Goal: Task Accomplishment & Management: Complete application form

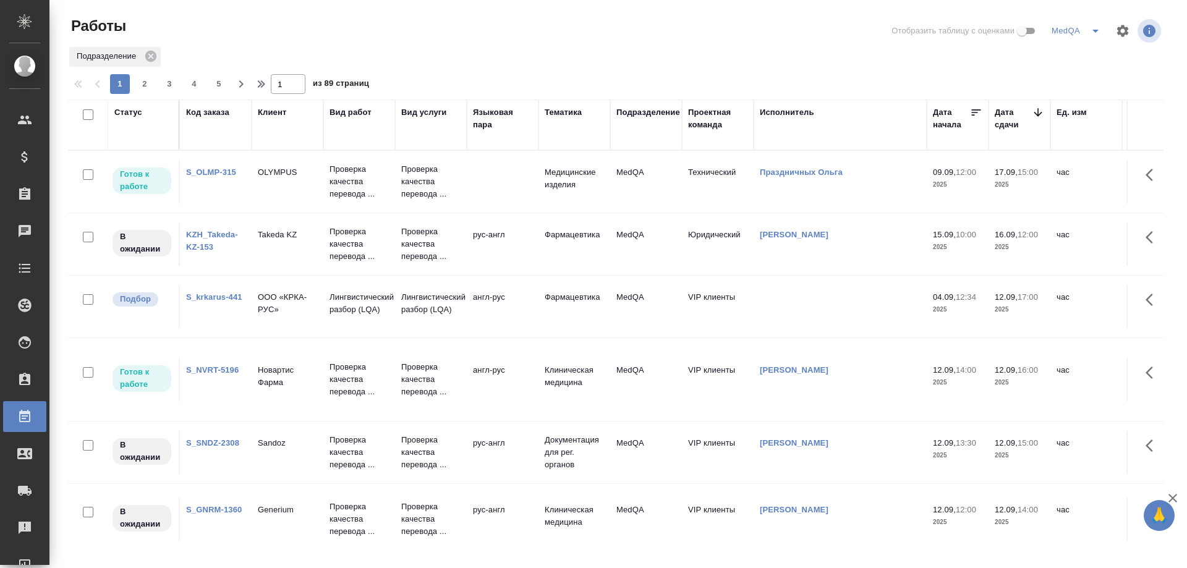
click at [212, 297] on link "S_krkarus-441" at bounding box center [214, 296] width 56 height 9
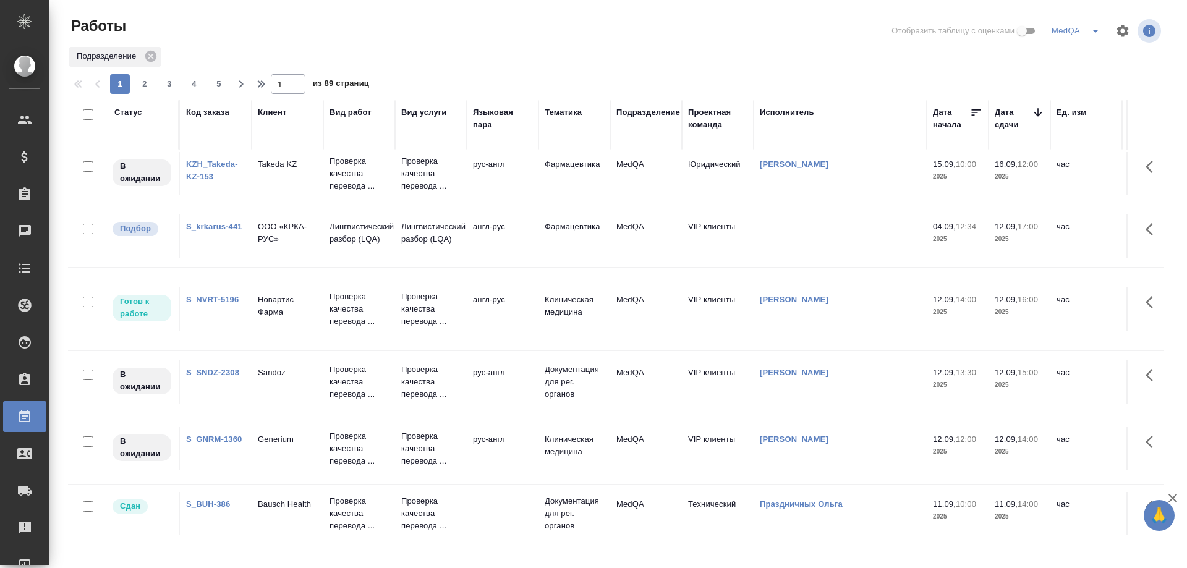
scroll to position [124, 0]
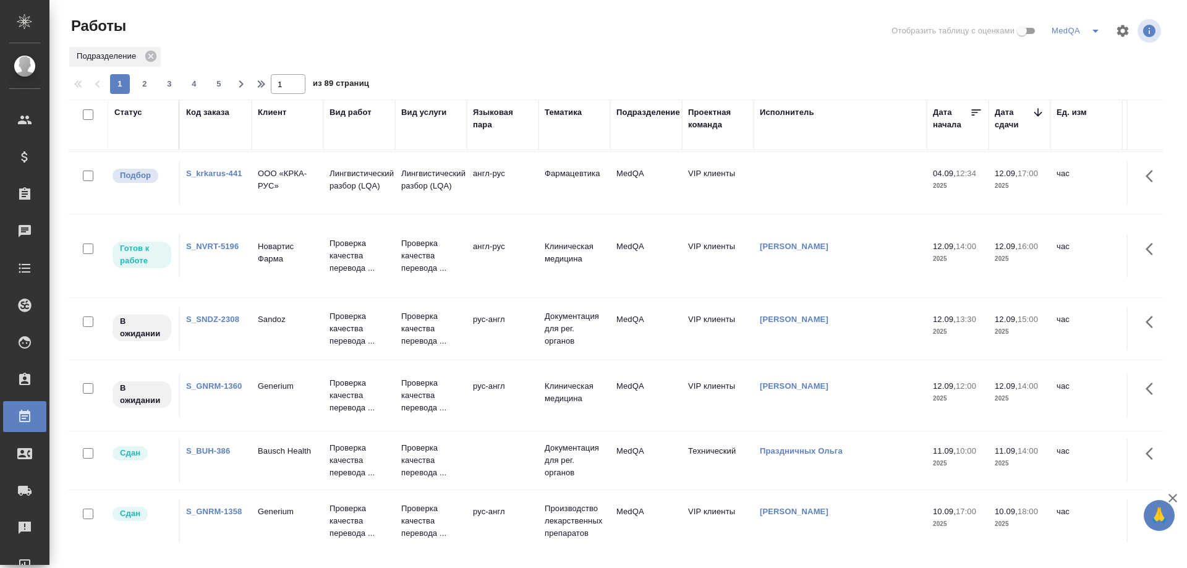
click at [224, 385] on link "S_GNRM-1360" at bounding box center [214, 386] width 56 height 9
click at [208, 317] on link "S_SNDZ-2308" at bounding box center [212, 319] width 53 height 9
click at [215, 174] on link "S_krkarus-441" at bounding box center [214, 173] width 56 height 9
click at [231, 384] on link "S_GNRM-1360" at bounding box center [214, 386] width 56 height 9
click at [209, 388] on link "S_GNRM-1360" at bounding box center [214, 386] width 56 height 9
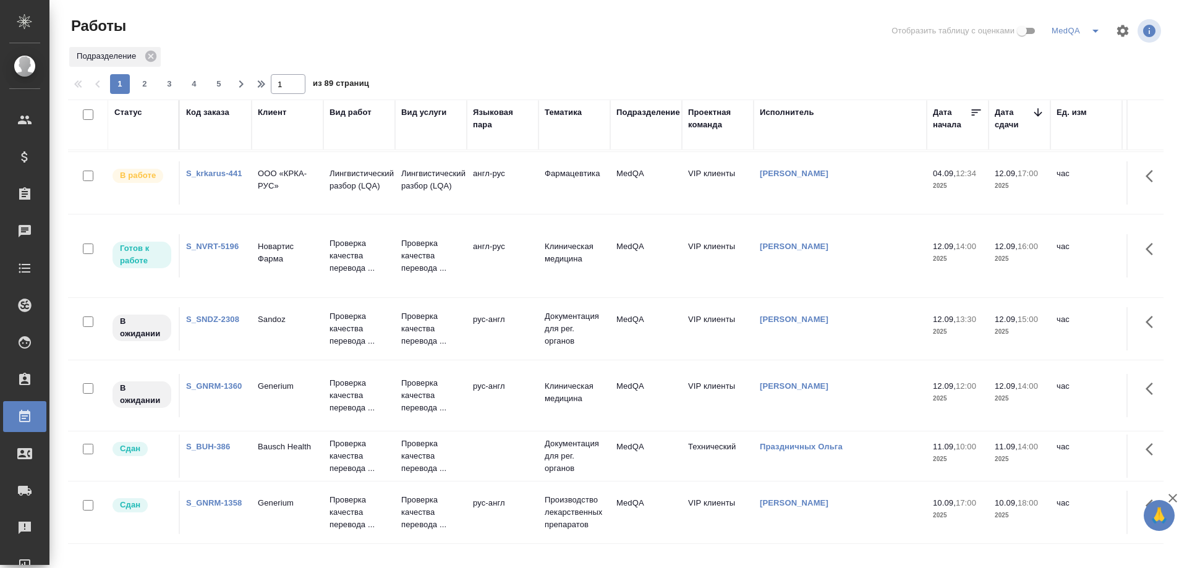
click at [210, 393] on td "S_GNRM-1360" at bounding box center [216, 395] width 72 height 43
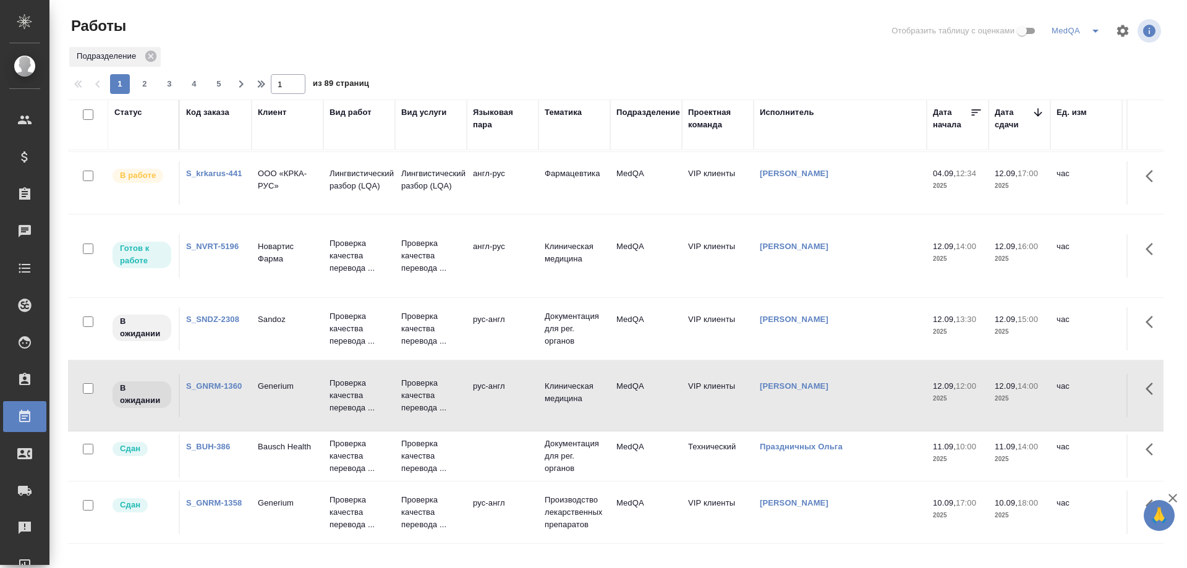
click at [204, 383] on link "S_GNRM-1360" at bounding box center [214, 386] width 56 height 9
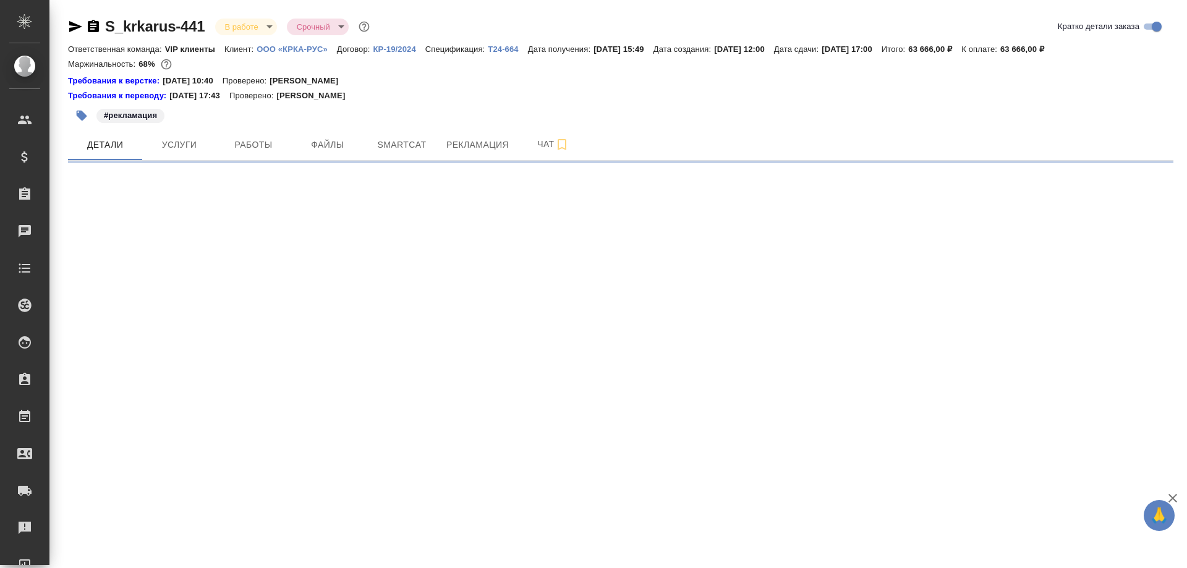
select select "RU"
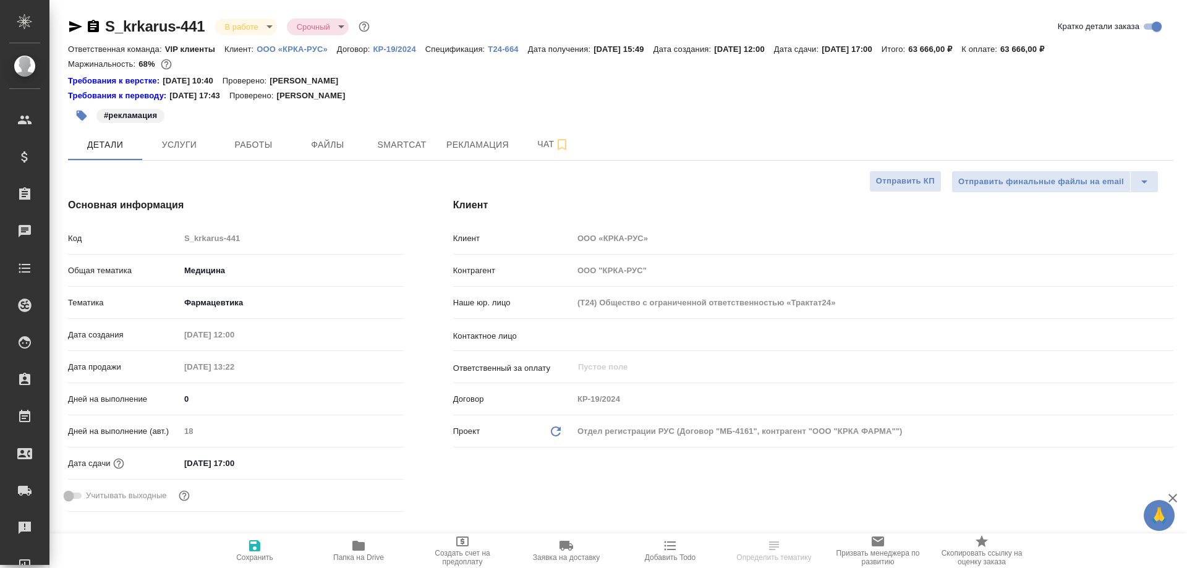
type textarea "x"
type input "Matveeva Anastasia"
type input "[PERSON_NAME]"
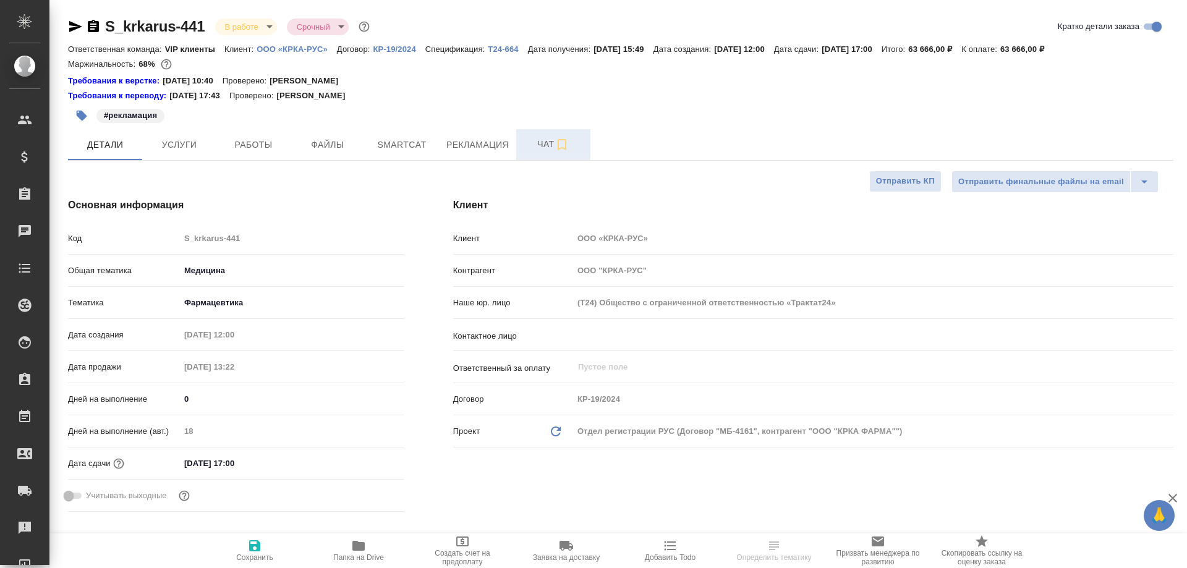
click at [541, 143] on span "Чат" at bounding box center [553, 144] width 59 height 15
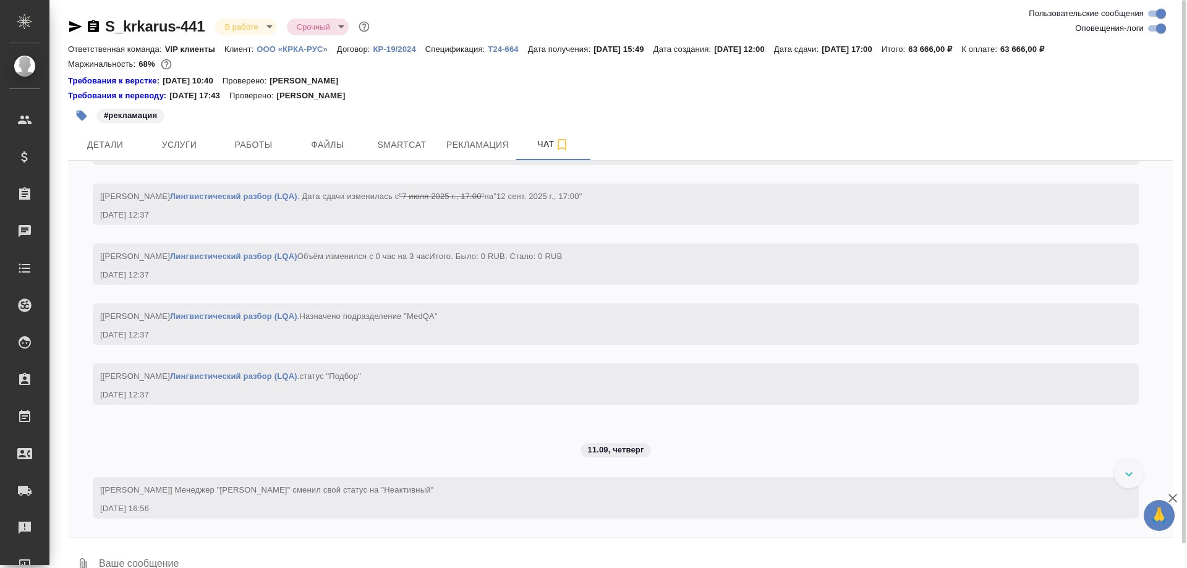
scroll to position [20445, 0]
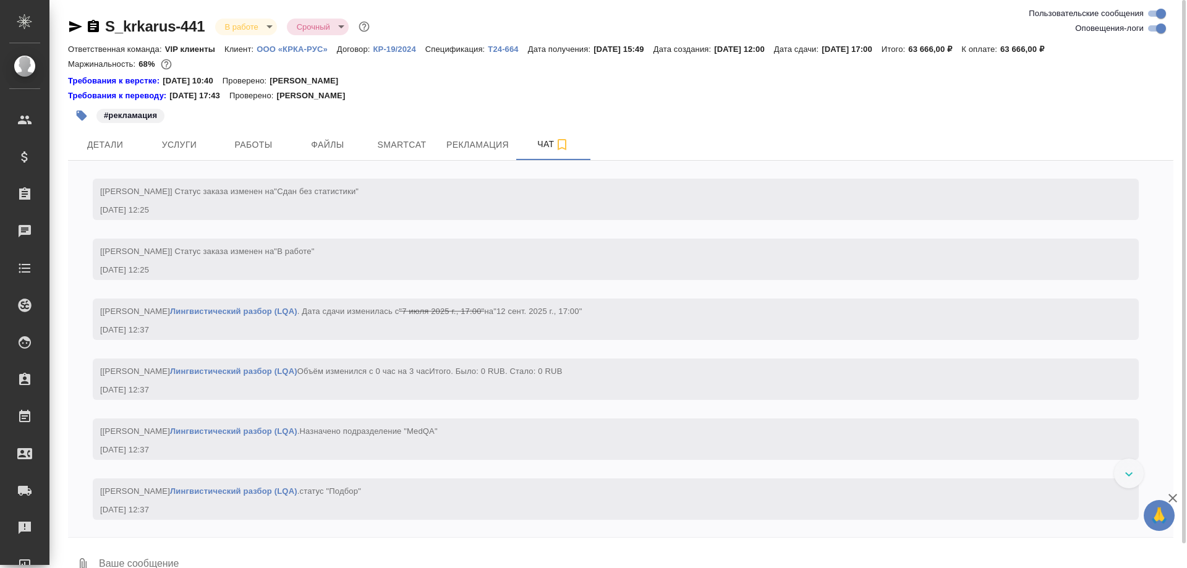
scroll to position [20074, 0]
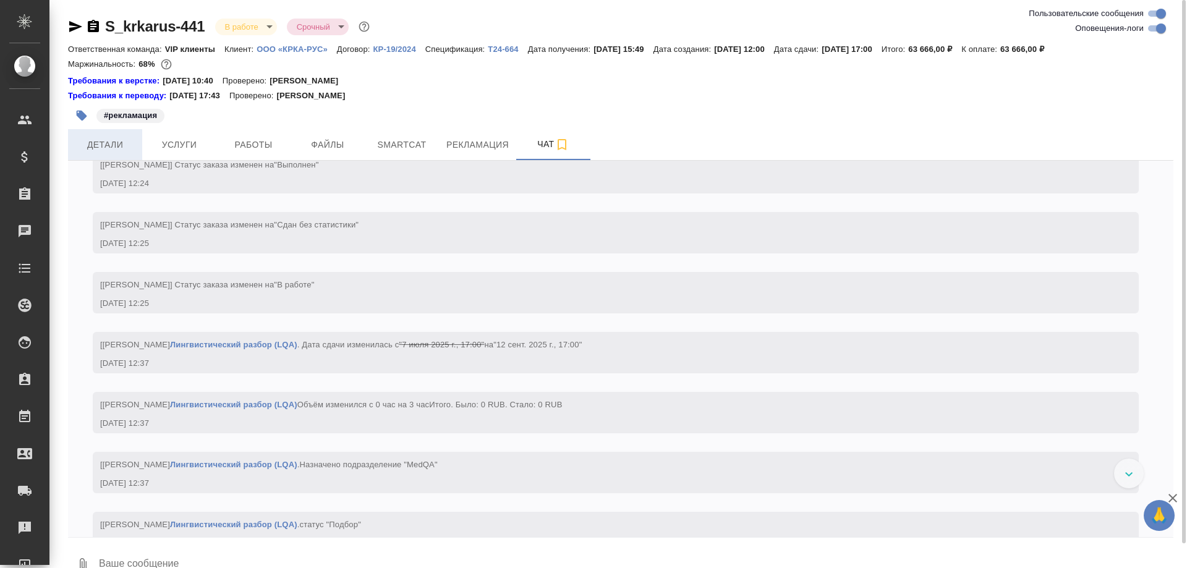
click at [121, 145] on span "Детали" at bounding box center [104, 144] width 59 height 15
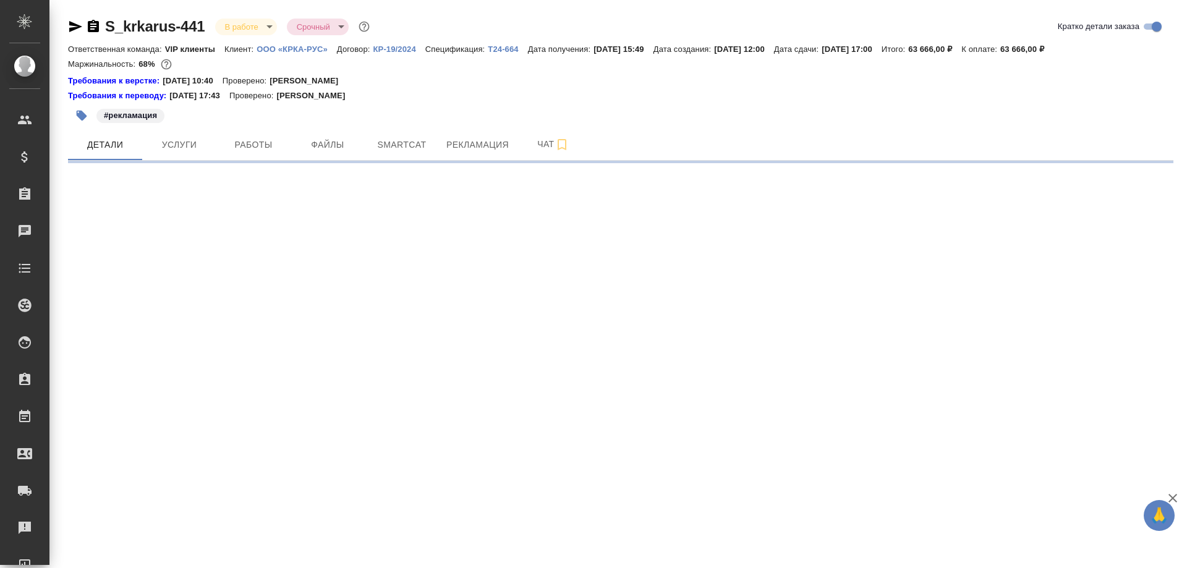
select select "RU"
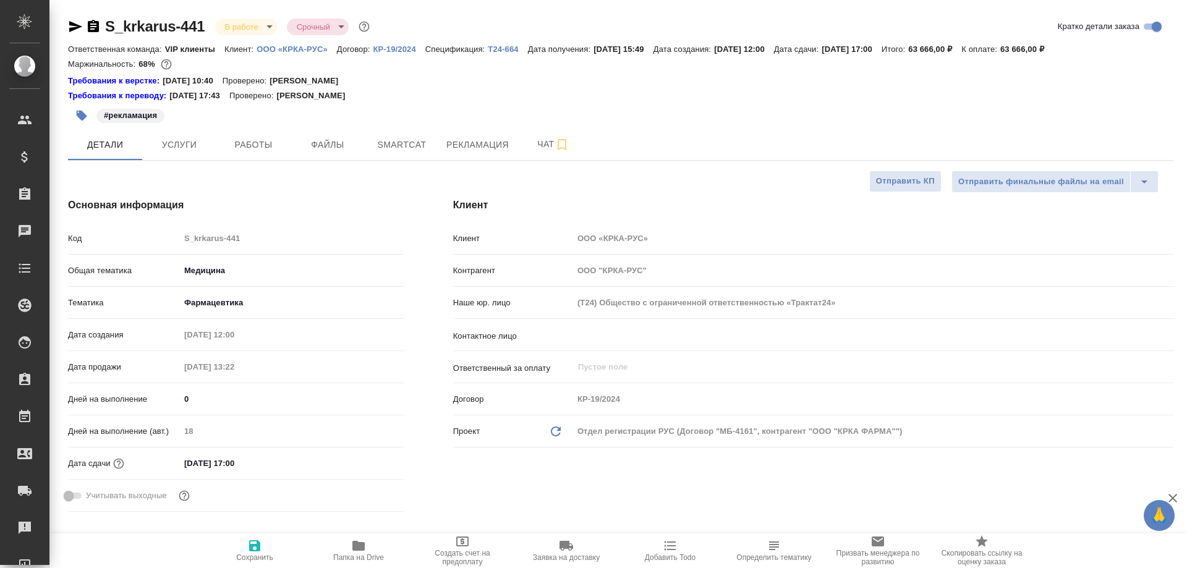
type textarea "x"
click at [357, 550] on icon "button" at bounding box center [358, 546] width 12 height 10
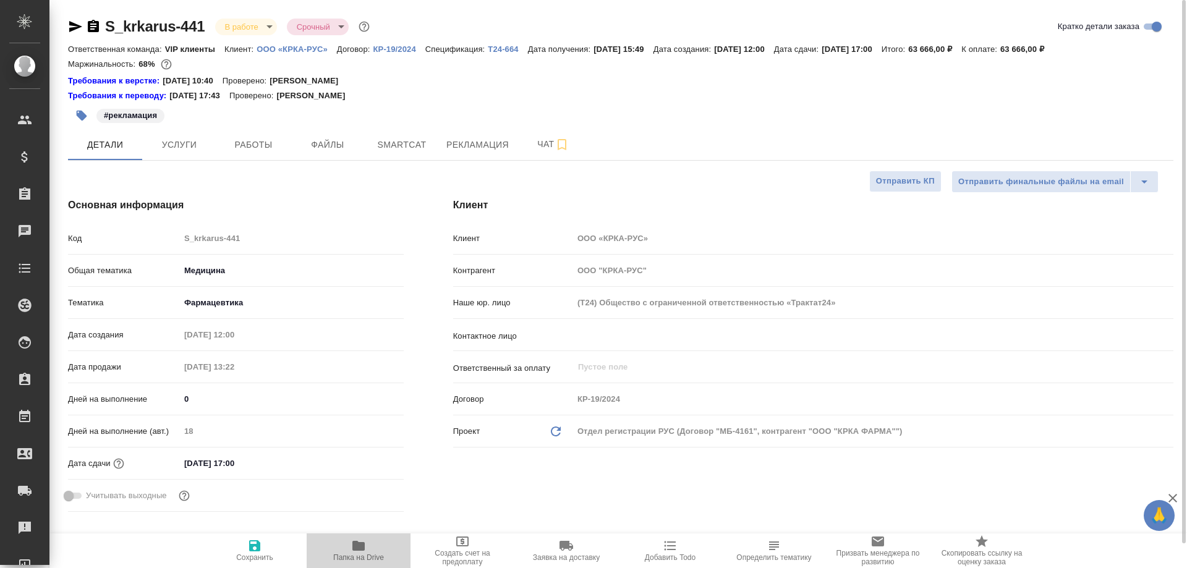
click at [357, 550] on icon "button" at bounding box center [358, 546] width 12 height 10
type textarea "x"
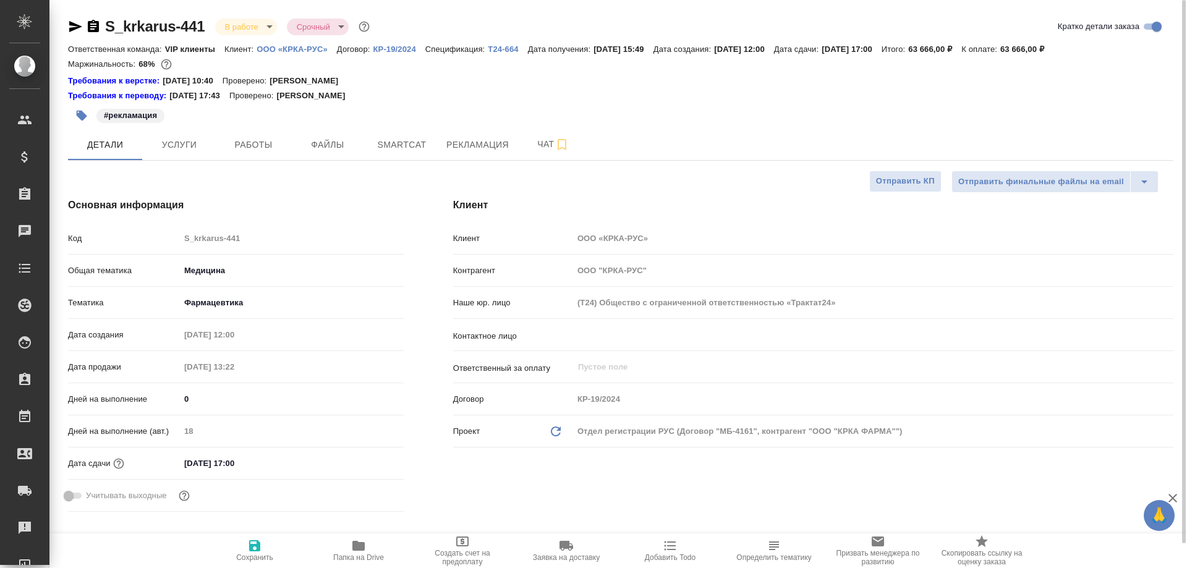
type textarea "x"
click at [399, 143] on span "Smartcat" at bounding box center [401, 144] width 59 height 15
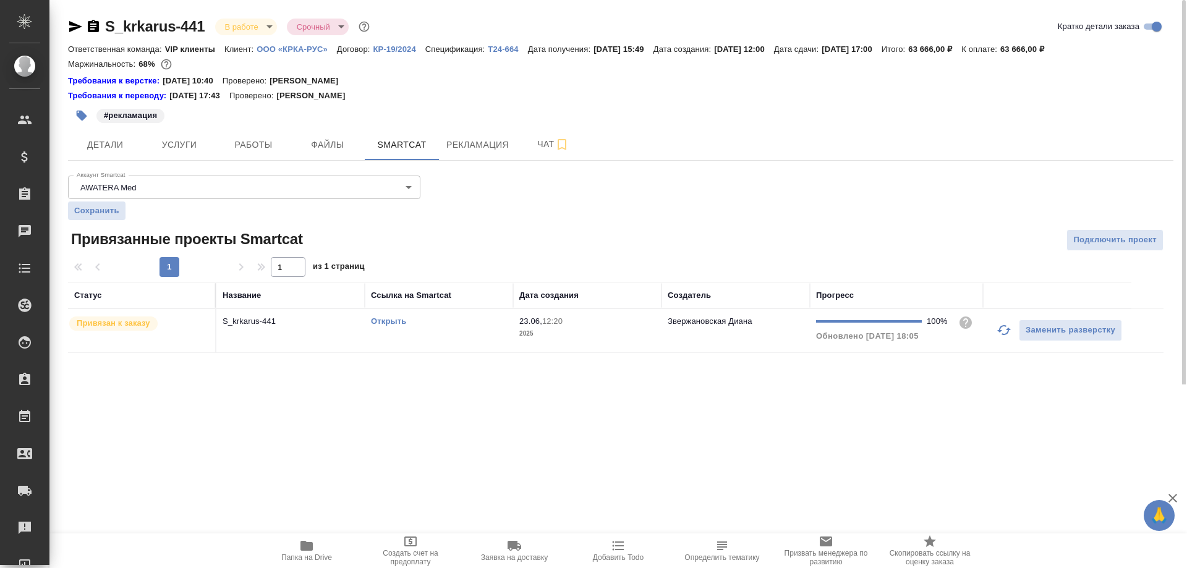
click at [384, 323] on link "Открыть" at bounding box center [388, 321] width 35 height 9
click at [183, 148] on span "Услуги" at bounding box center [179, 144] width 59 height 15
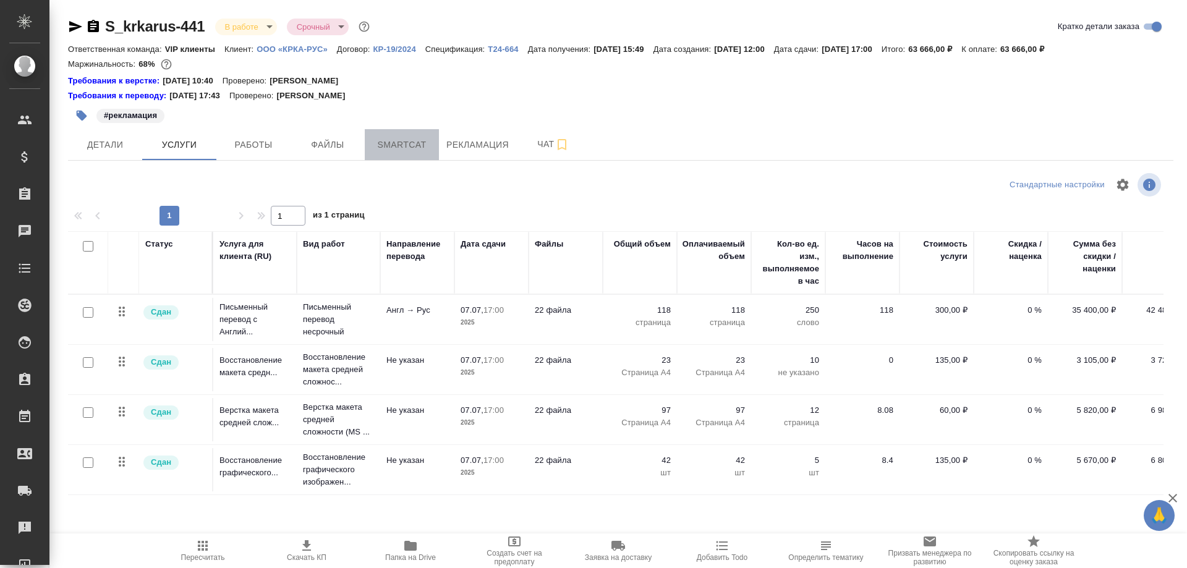
click at [410, 145] on span "Smartcat" at bounding box center [401, 144] width 59 height 15
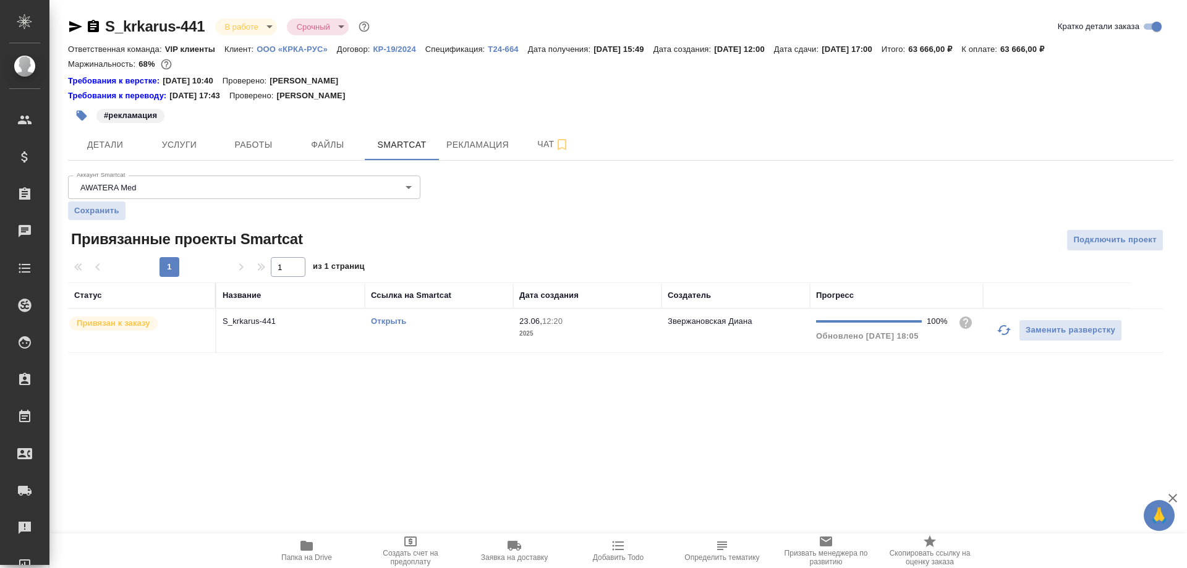
click at [380, 321] on link "Открыть" at bounding box center [388, 321] width 35 height 9
click at [95, 25] on icon "button" at bounding box center [93, 26] width 11 height 12
click at [393, 321] on link "Открыть" at bounding box center [388, 321] width 35 height 9
click at [174, 139] on span "Услуги" at bounding box center [179, 144] width 59 height 15
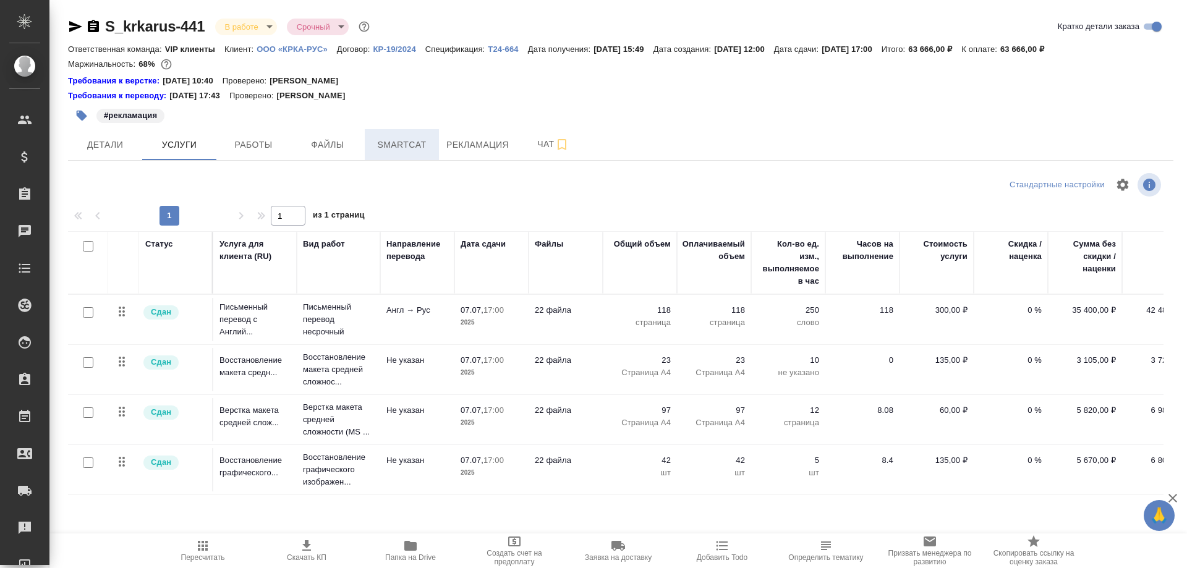
click at [407, 142] on span "Smartcat" at bounding box center [401, 144] width 59 height 15
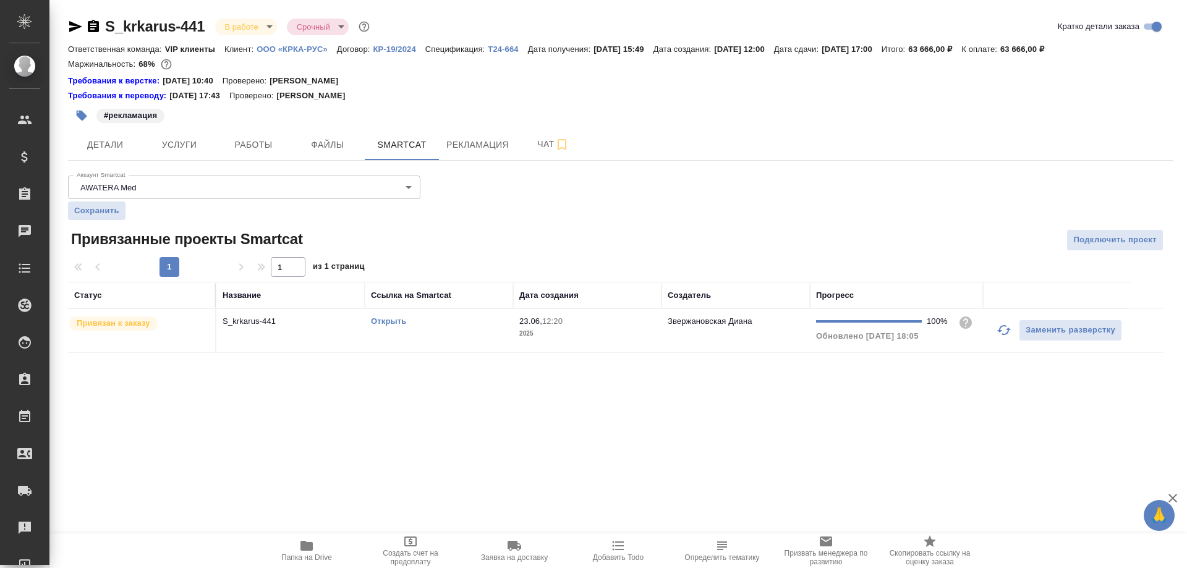
click at [379, 323] on link "Открыть" at bounding box center [388, 321] width 35 height 9
click at [190, 150] on span "Услуги" at bounding box center [179, 144] width 59 height 15
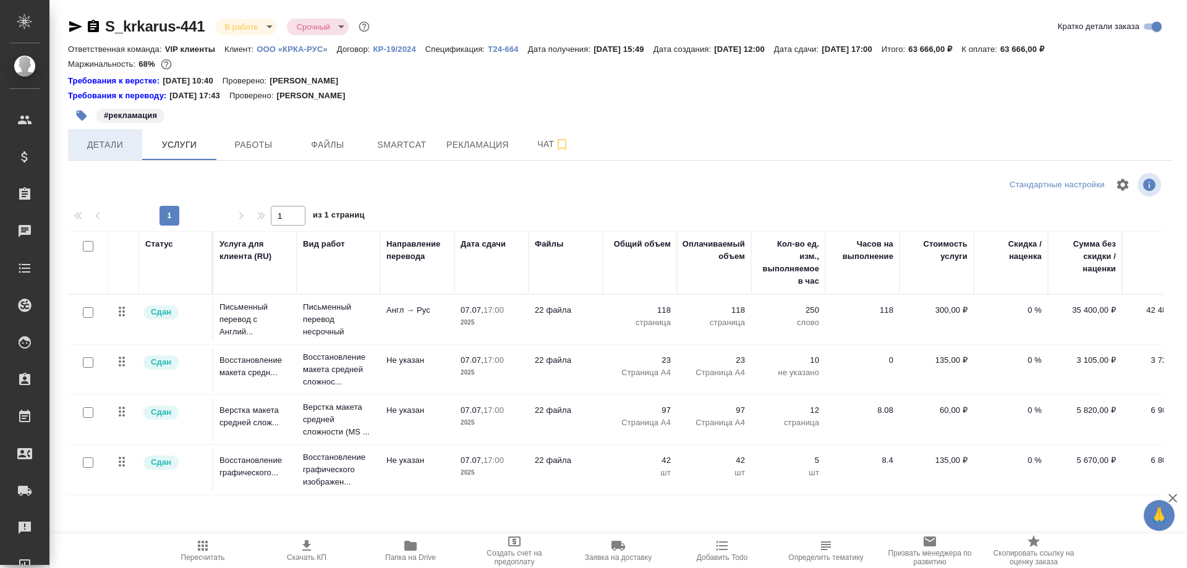
click at [100, 147] on span "Детали" at bounding box center [104, 144] width 59 height 15
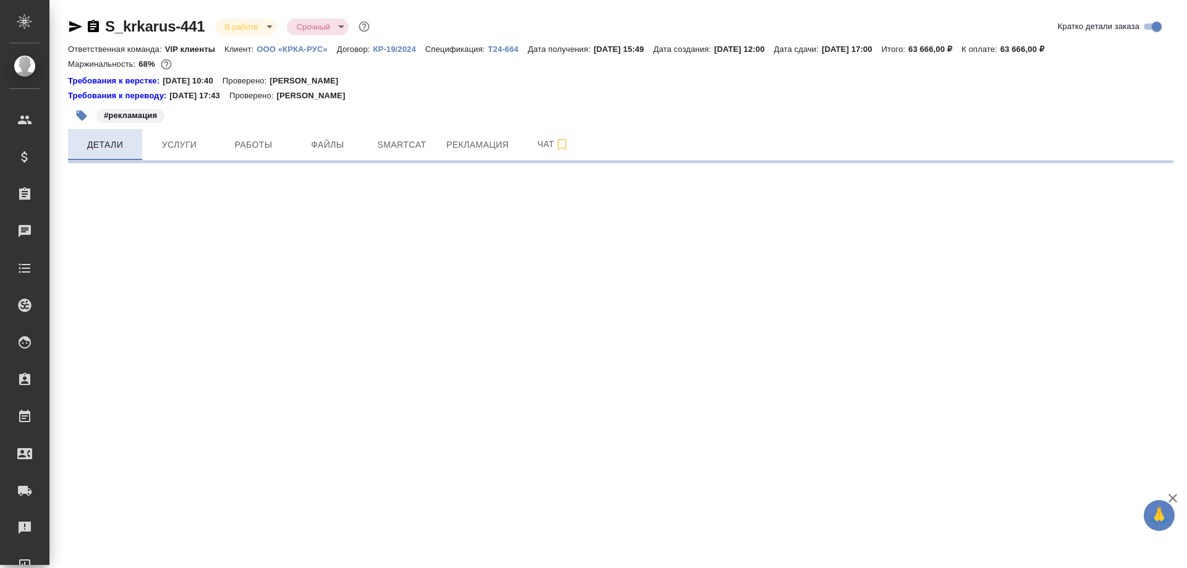
select select "RU"
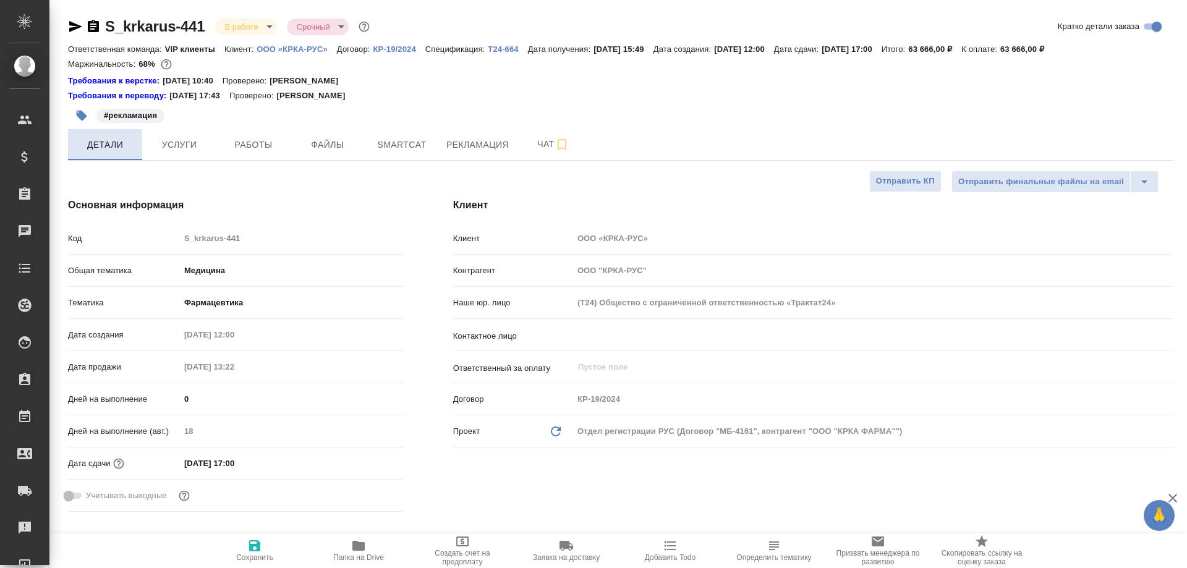
type textarea "x"
click at [538, 141] on span "Чат" at bounding box center [553, 144] width 59 height 15
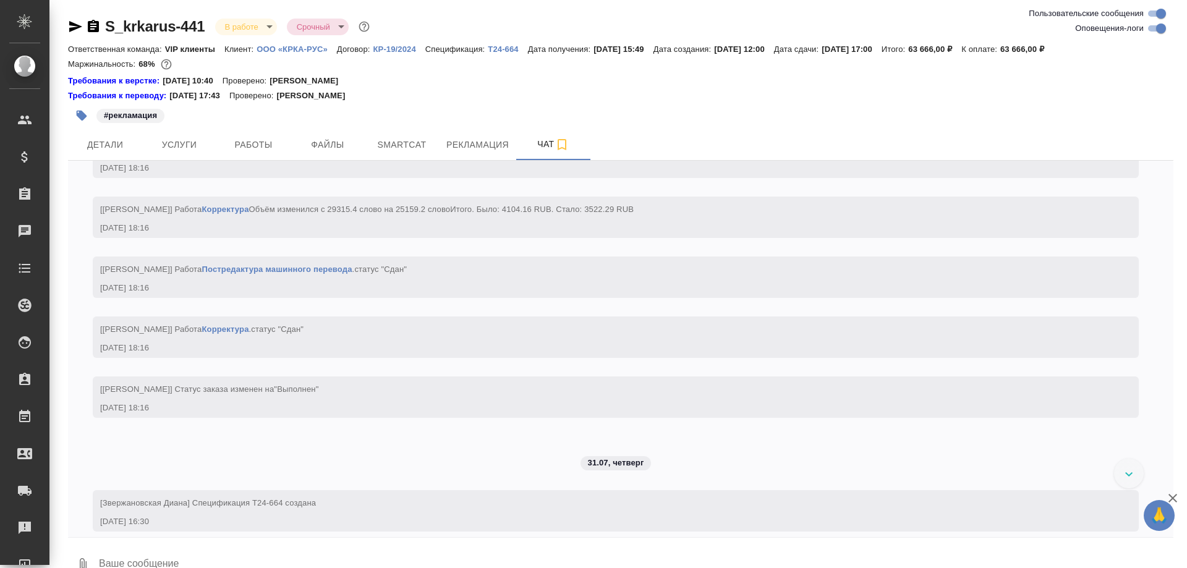
scroll to position [18948, 0]
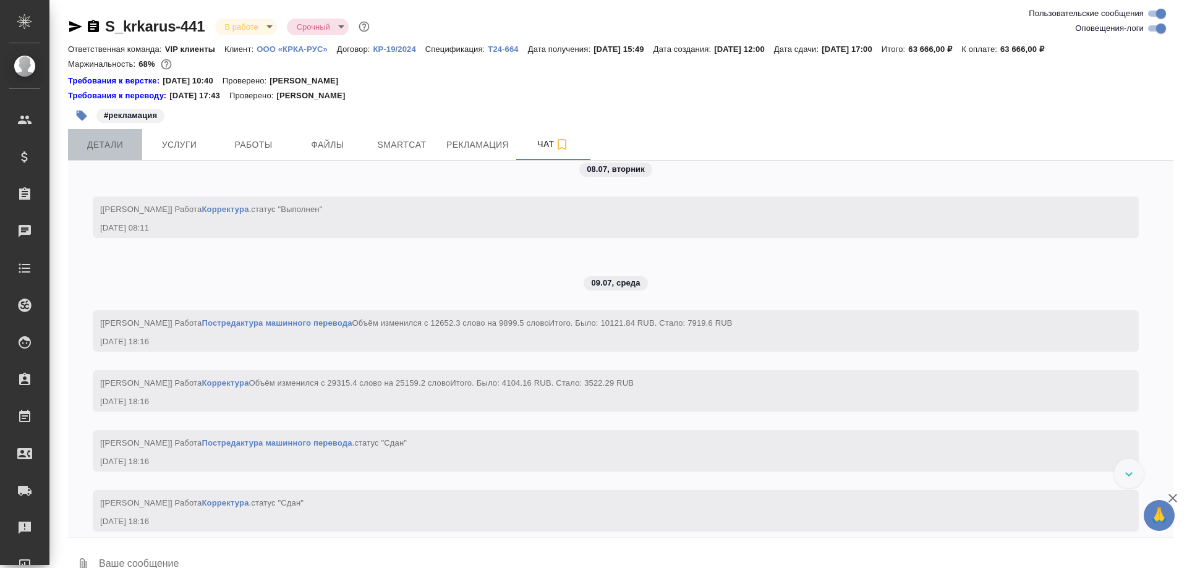
click at [98, 140] on span "Детали" at bounding box center [104, 144] width 59 height 15
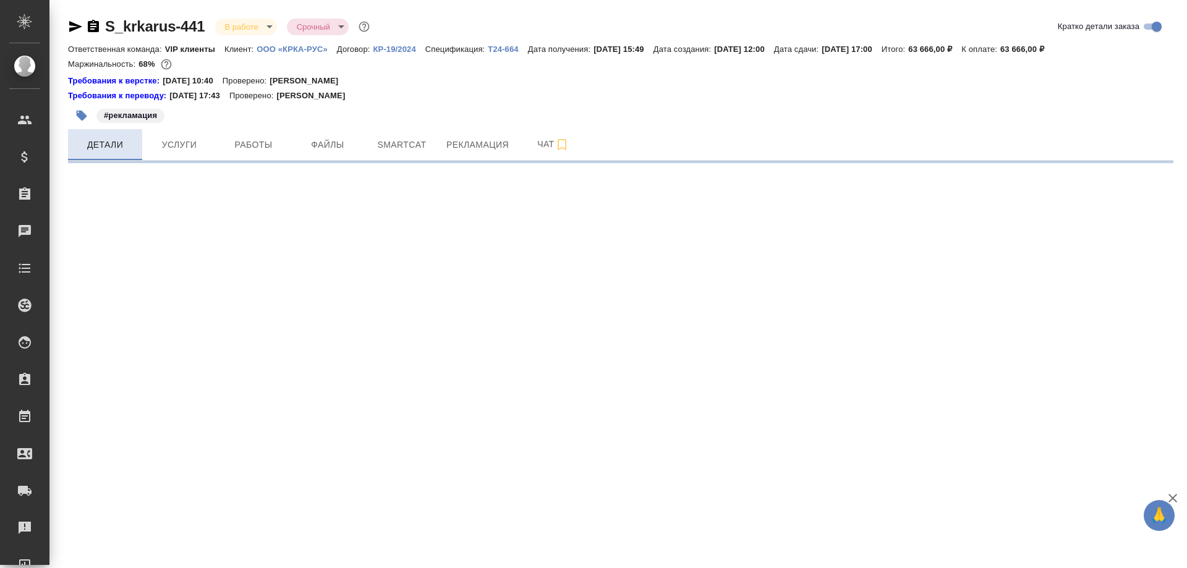
select select "RU"
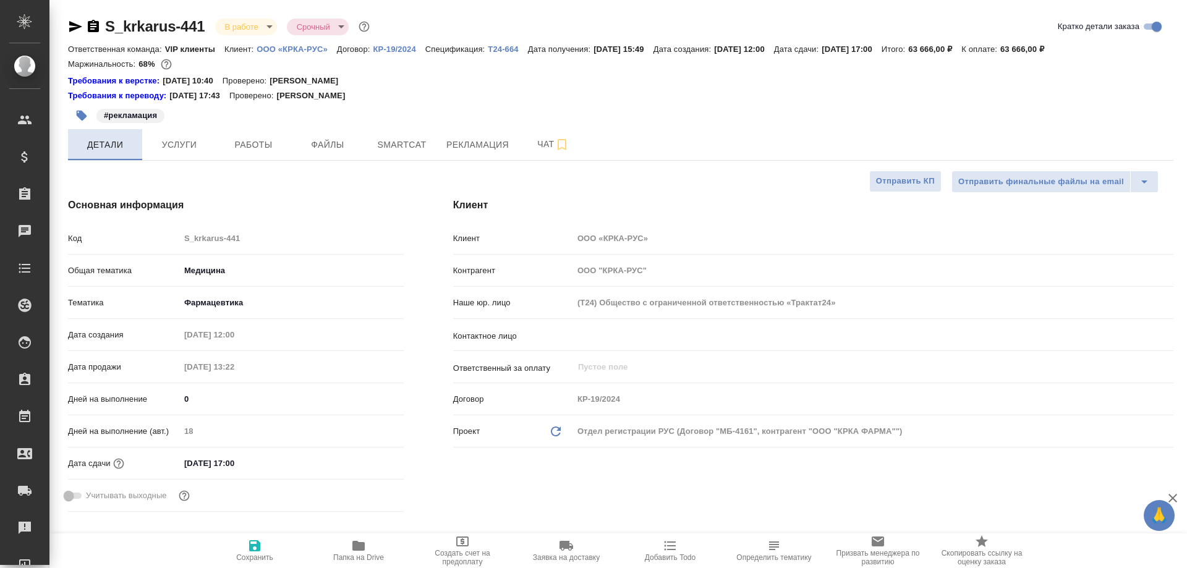
type textarea "x"
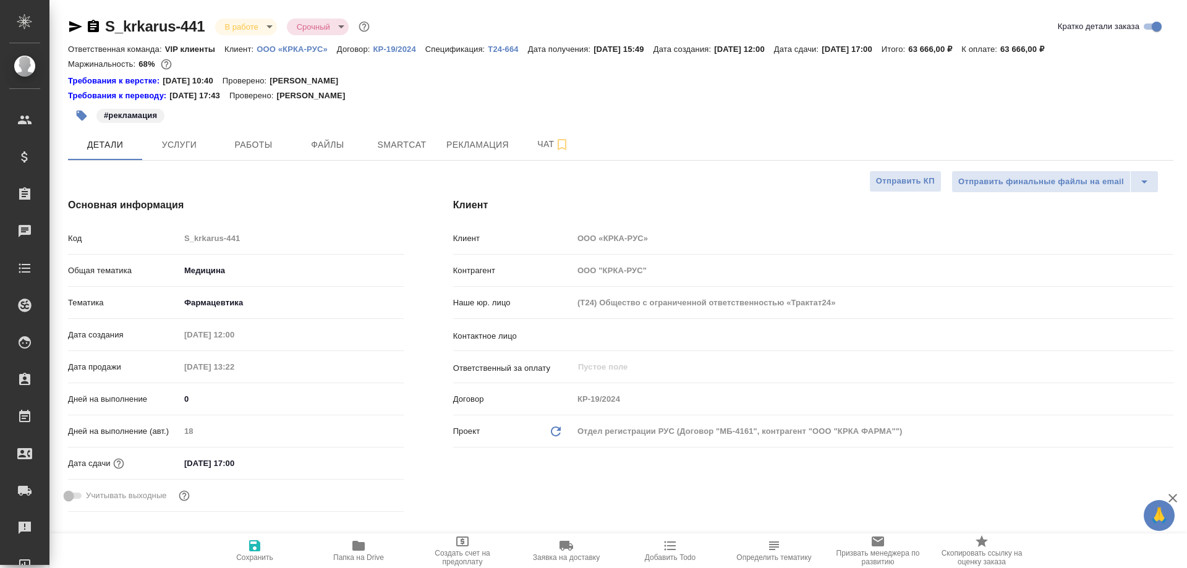
type textarea "x"
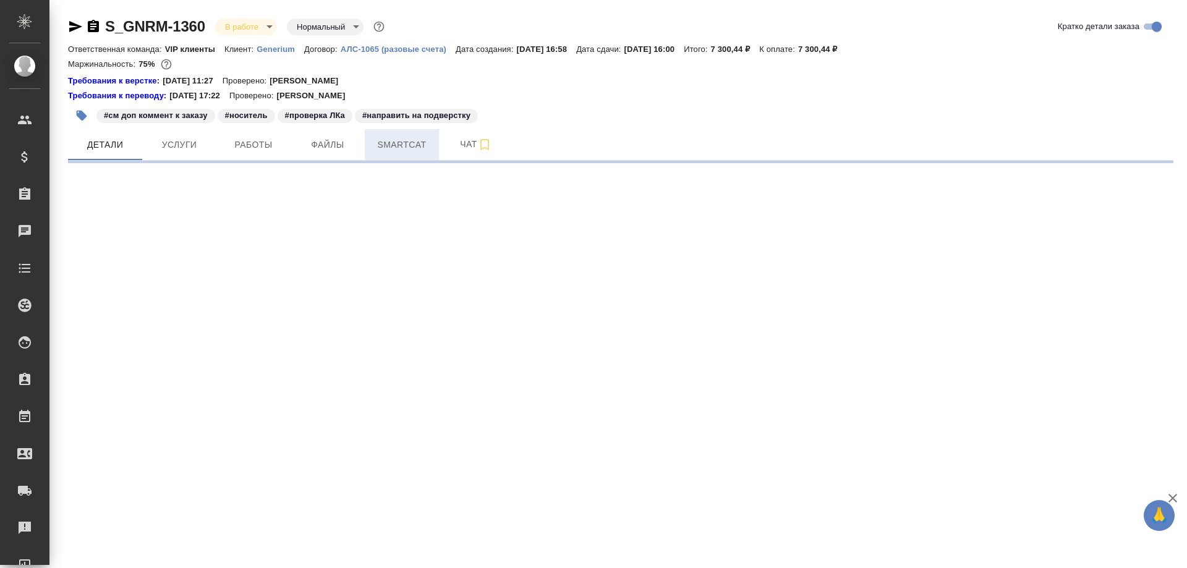
select select "RU"
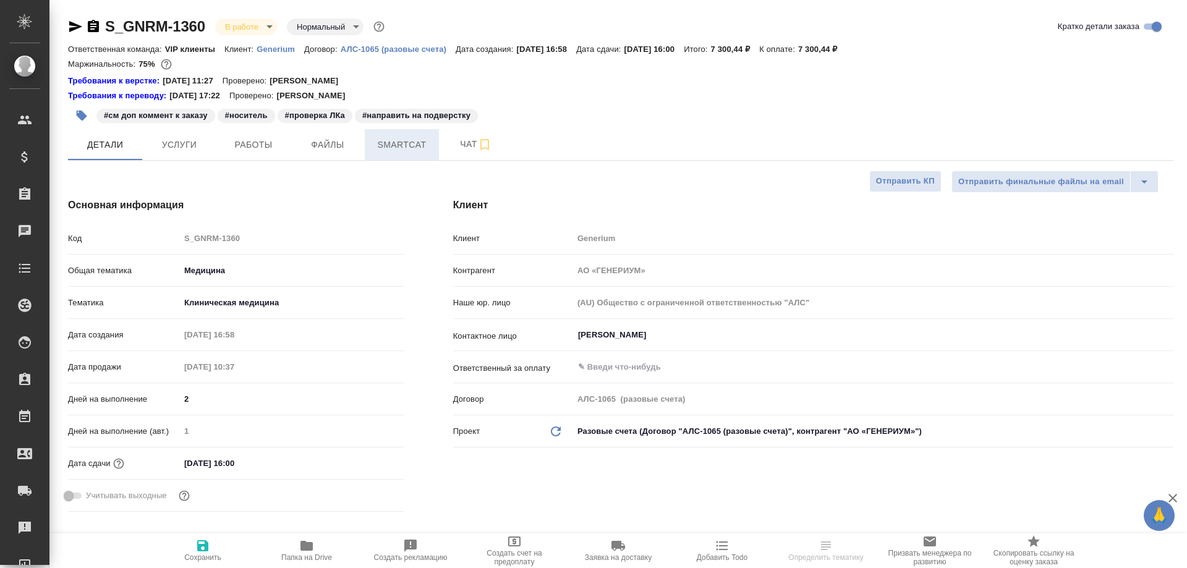
type textarea "x"
type input "[PERSON_NAME]"
type input "Комаров Роман"
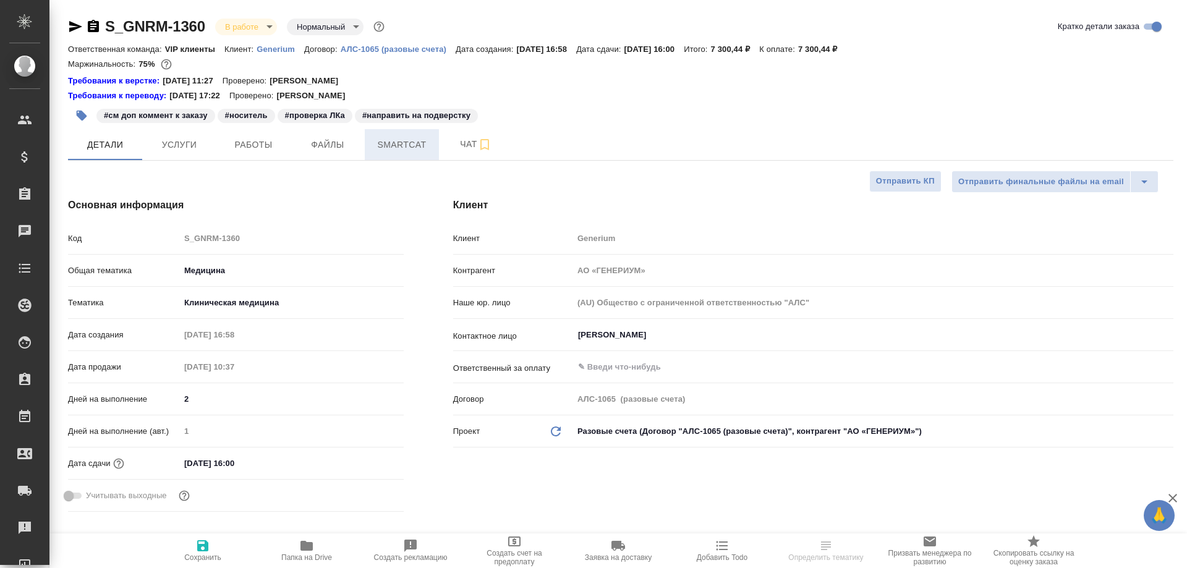
click at [388, 148] on span "Smartcat" at bounding box center [401, 144] width 59 height 15
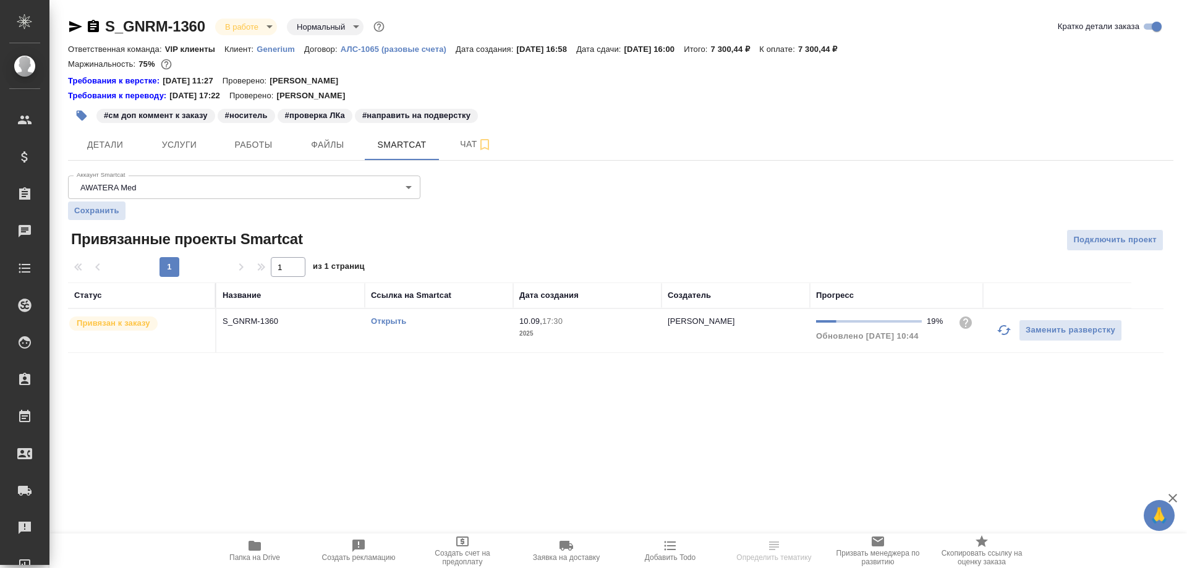
click at [385, 318] on link "Открыть" at bounding box center [388, 321] width 35 height 9
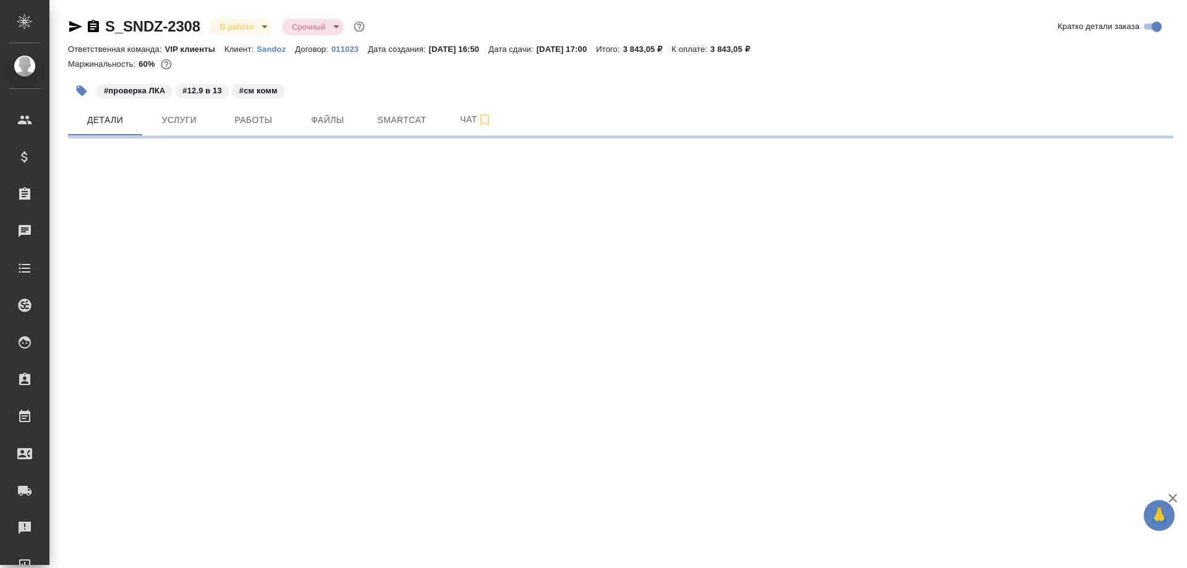
select select "RU"
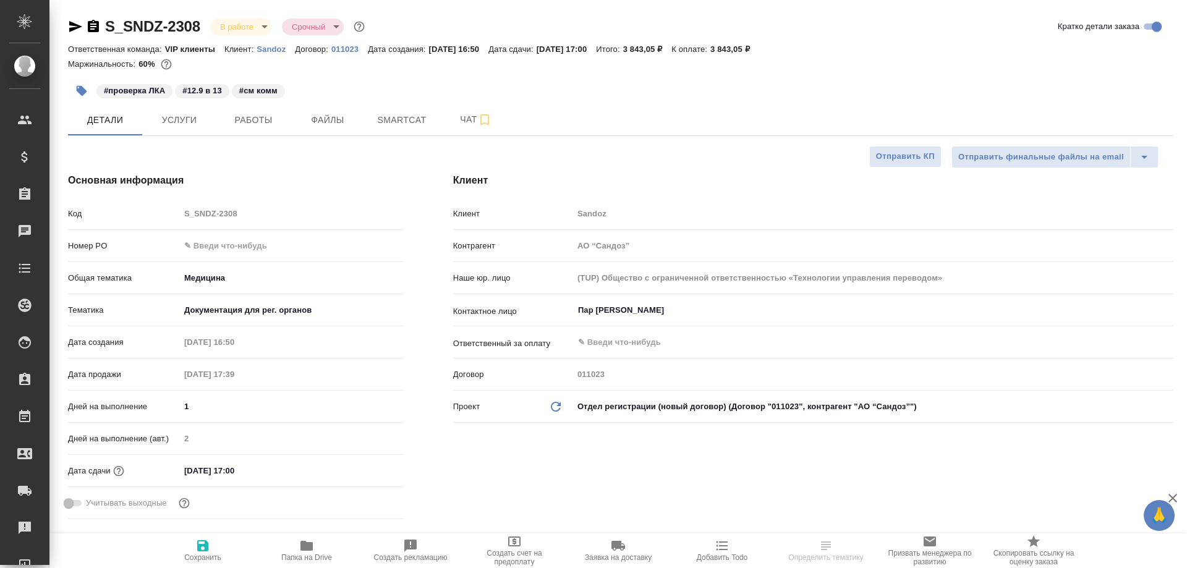
type textarea "x"
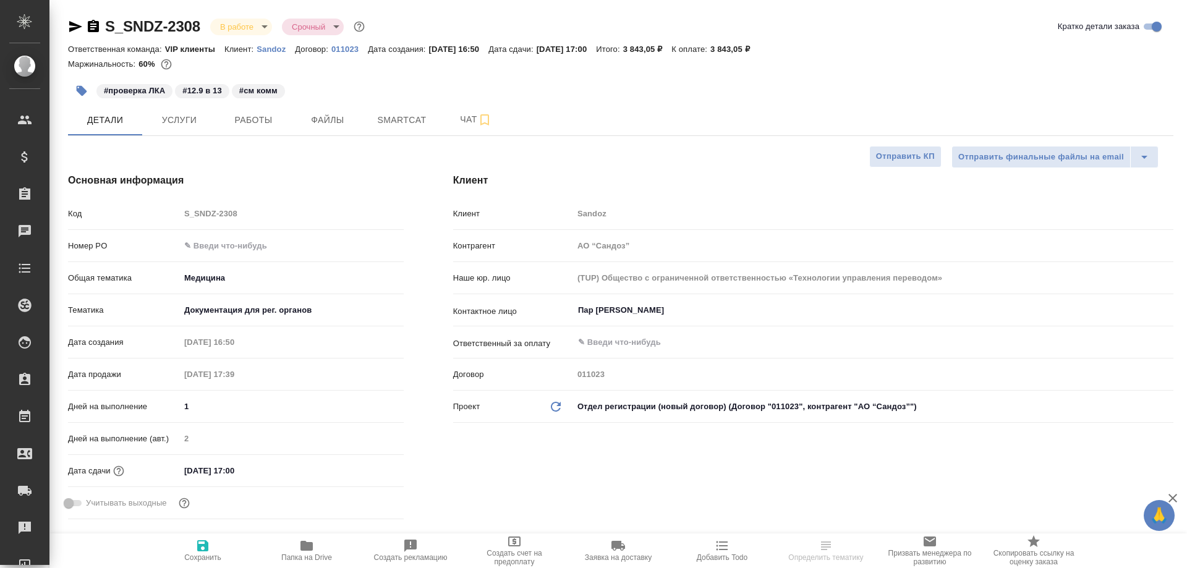
type textarea "x"
click at [390, 124] on span "Smartcat" at bounding box center [401, 120] width 59 height 15
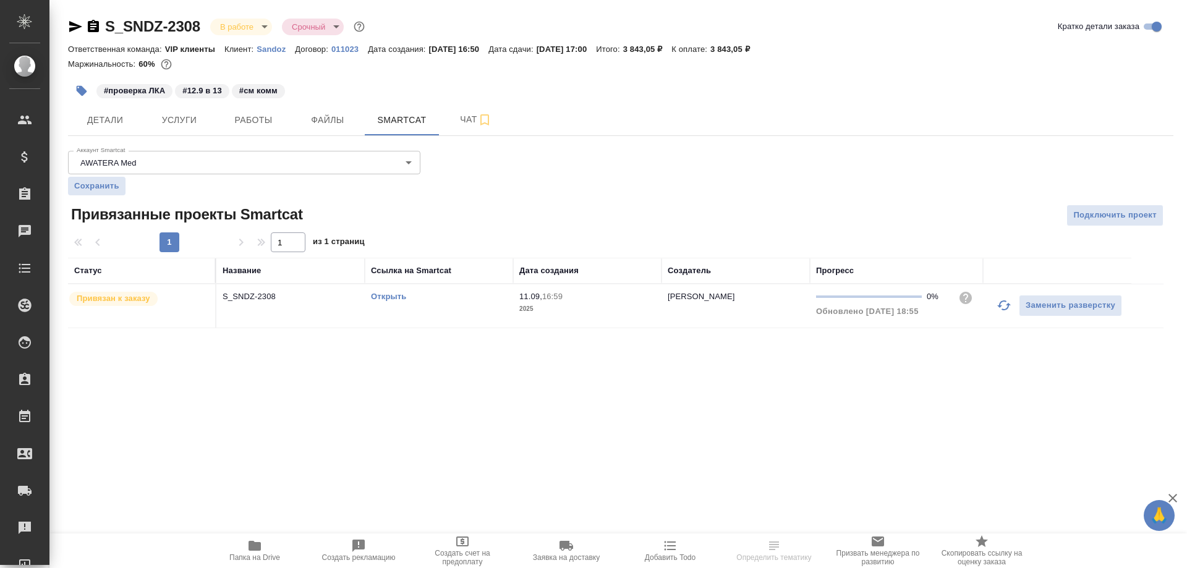
click at [381, 294] on link "Открыть" at bounding box center [388, 296] width 35 height 9
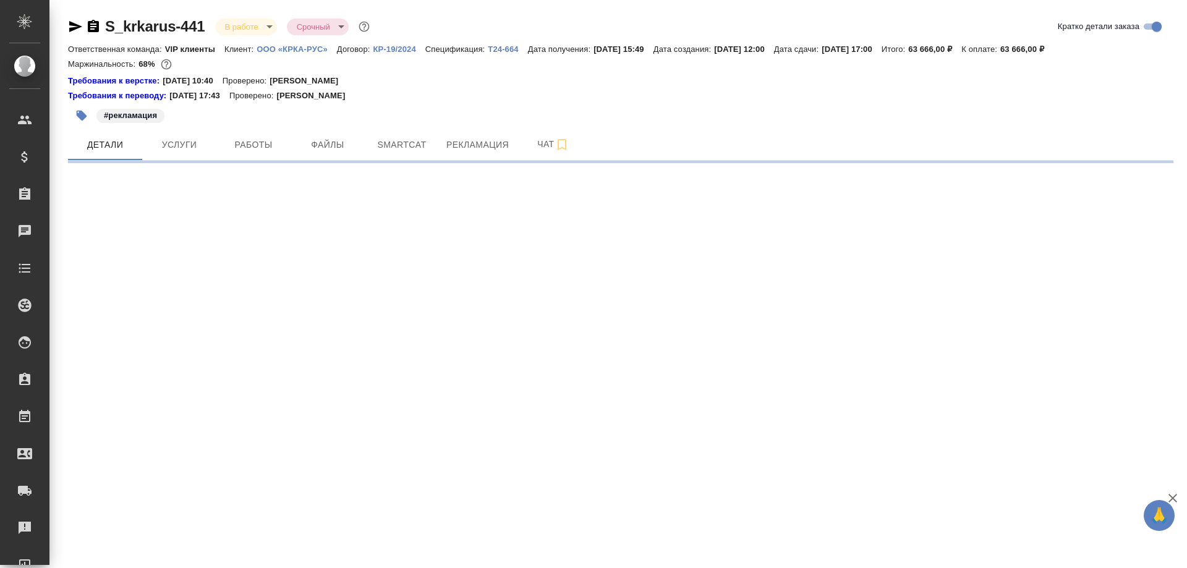
select select "RU"
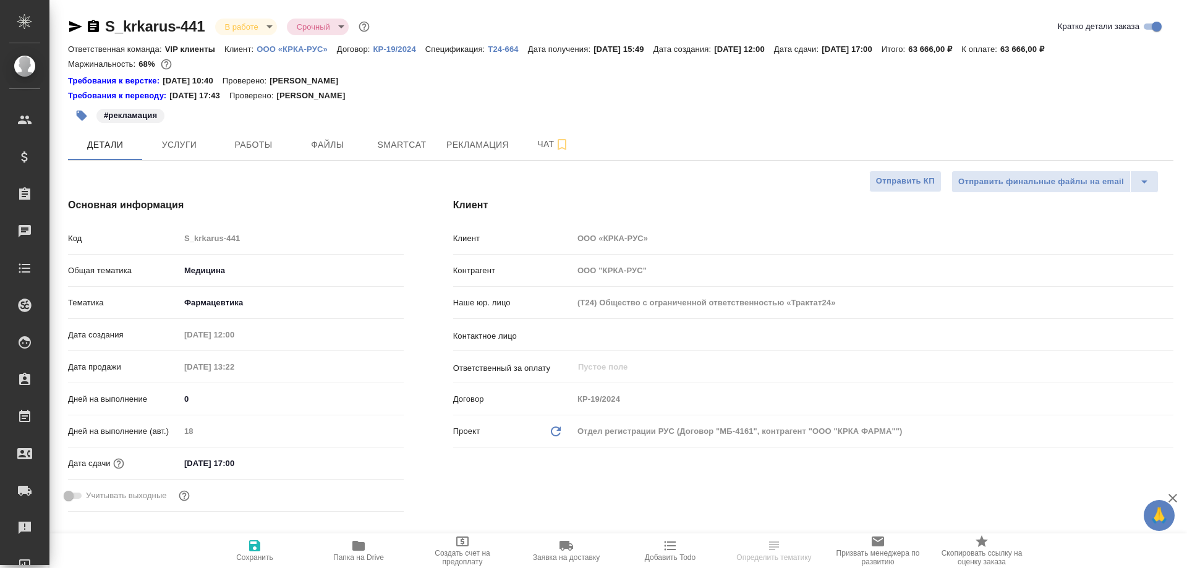
type textarea "x"
type input "Matveeva Anastasia"
type input "Горшкова Валентина"
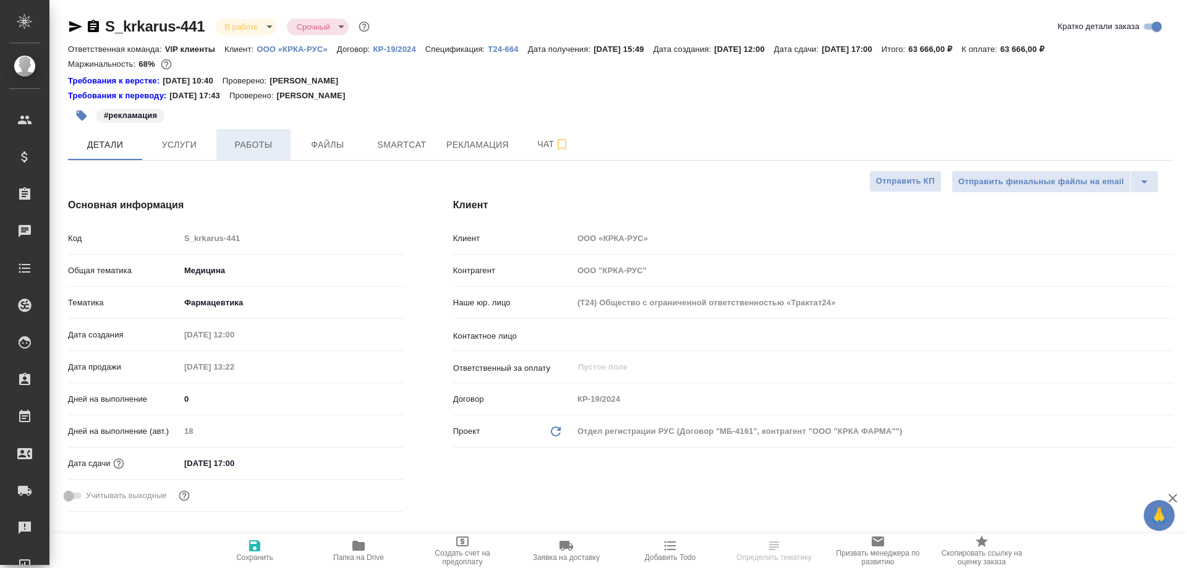
click at [254, 143] on span "Работы" at bounding box center [253, 144] width 59 height 15
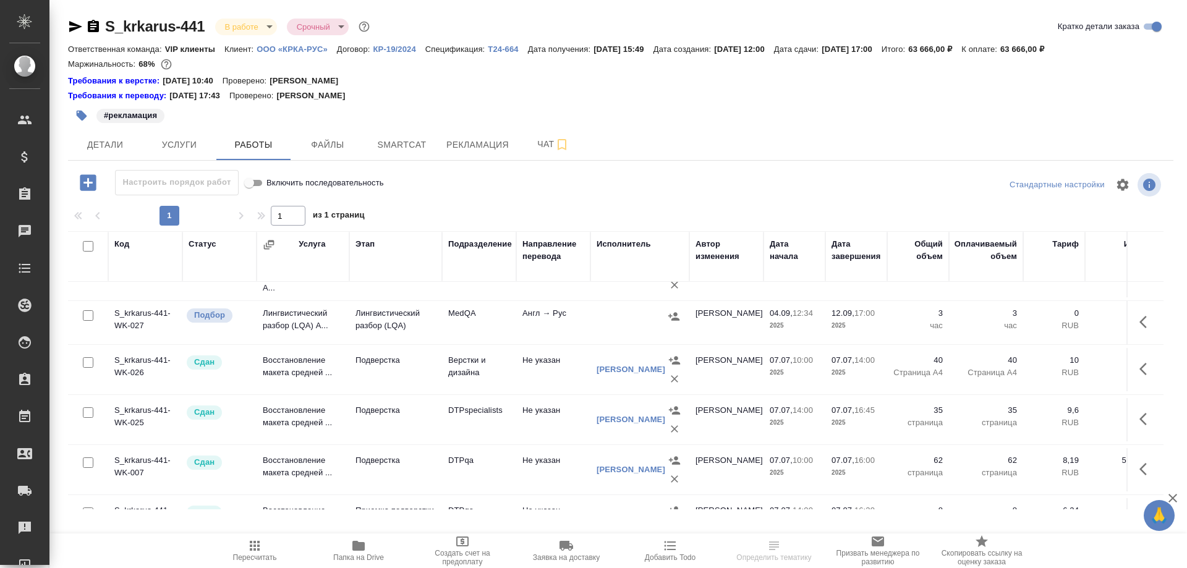
scroll to position [433, 0]
click at [286, 319] on td "Лингвистический разбор (LQA) А..." at bounding box center [303, 322] width 93 height 43
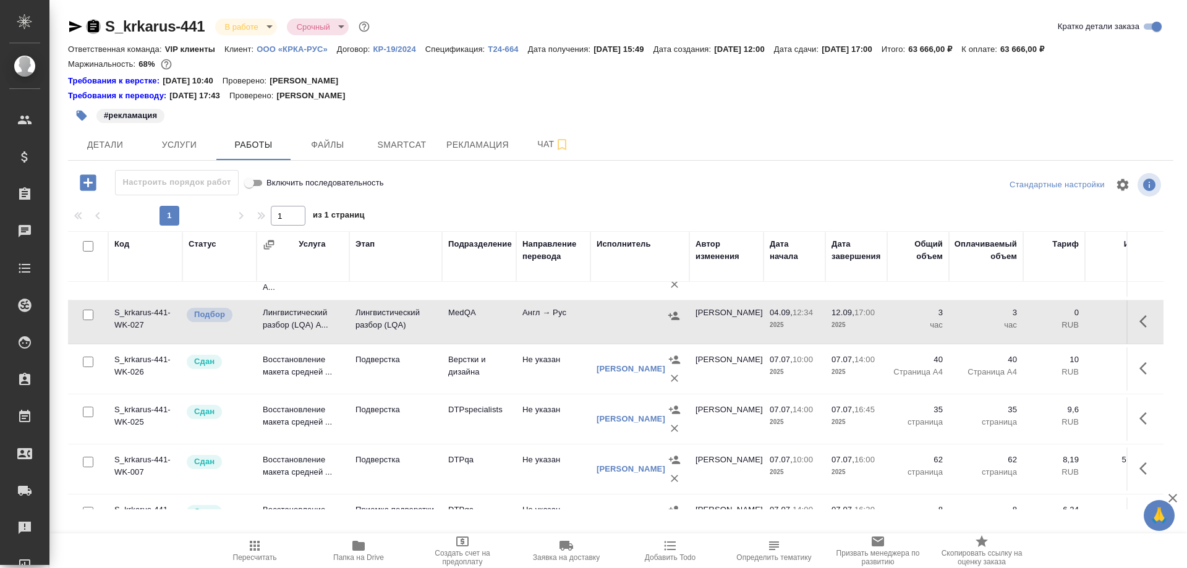
click at [92, 24] on icon "button" at bounding box center [93, 26] width 15 height 15
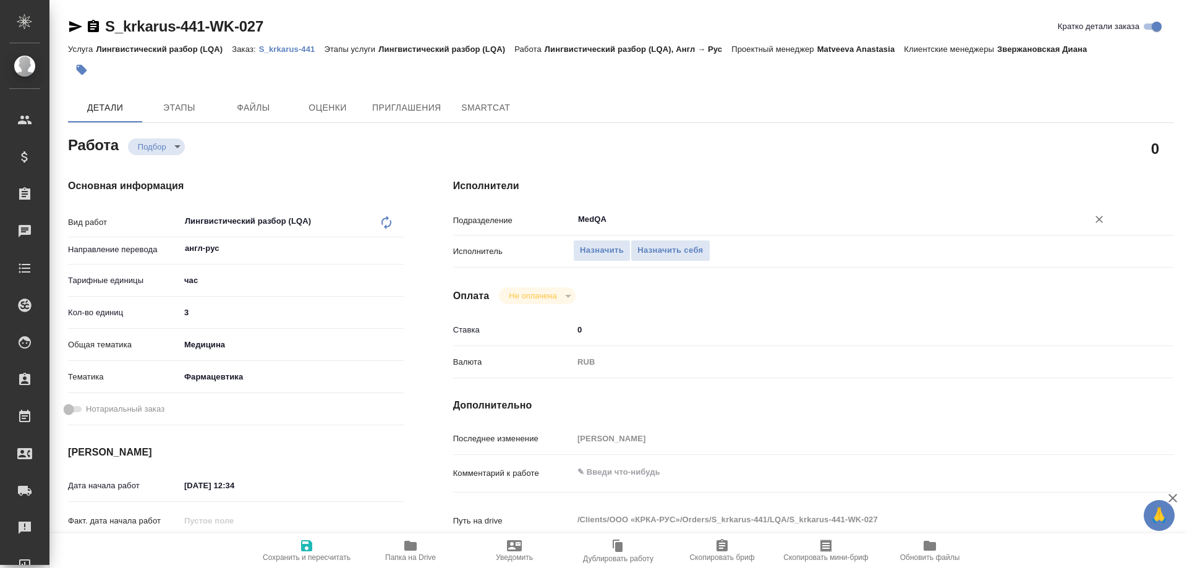
type textarea "x"
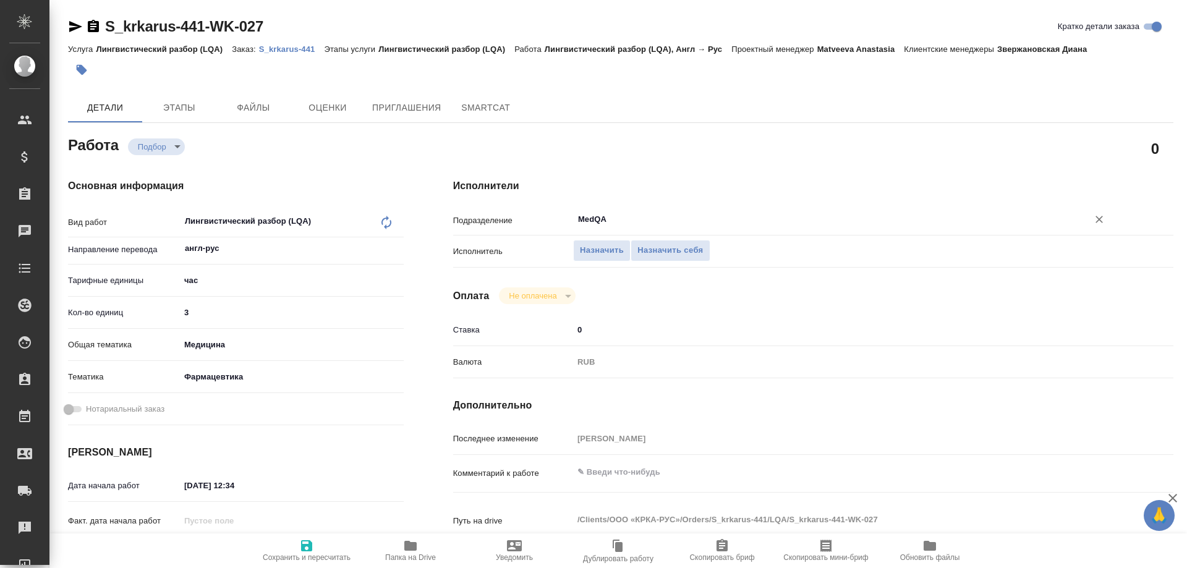
type textarea "x"
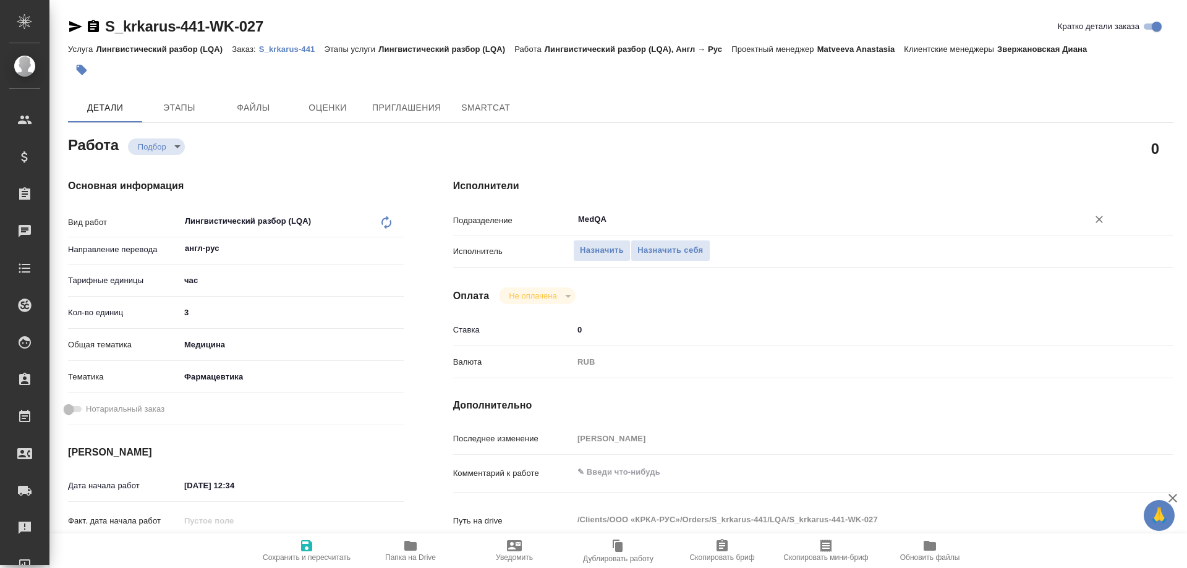
type textarea "x"
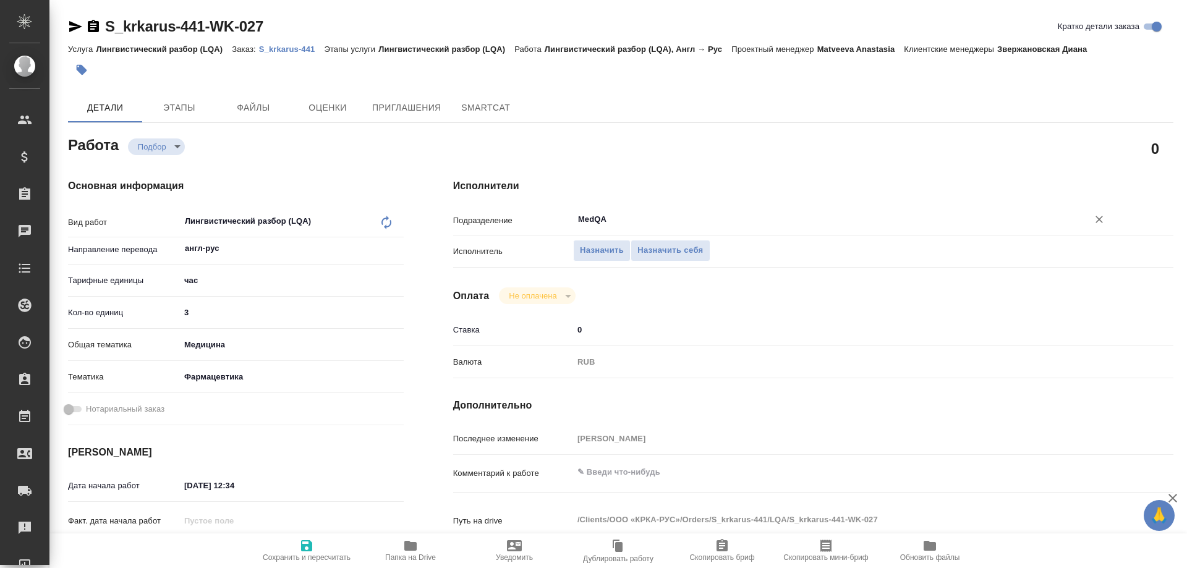
type textarea "x"
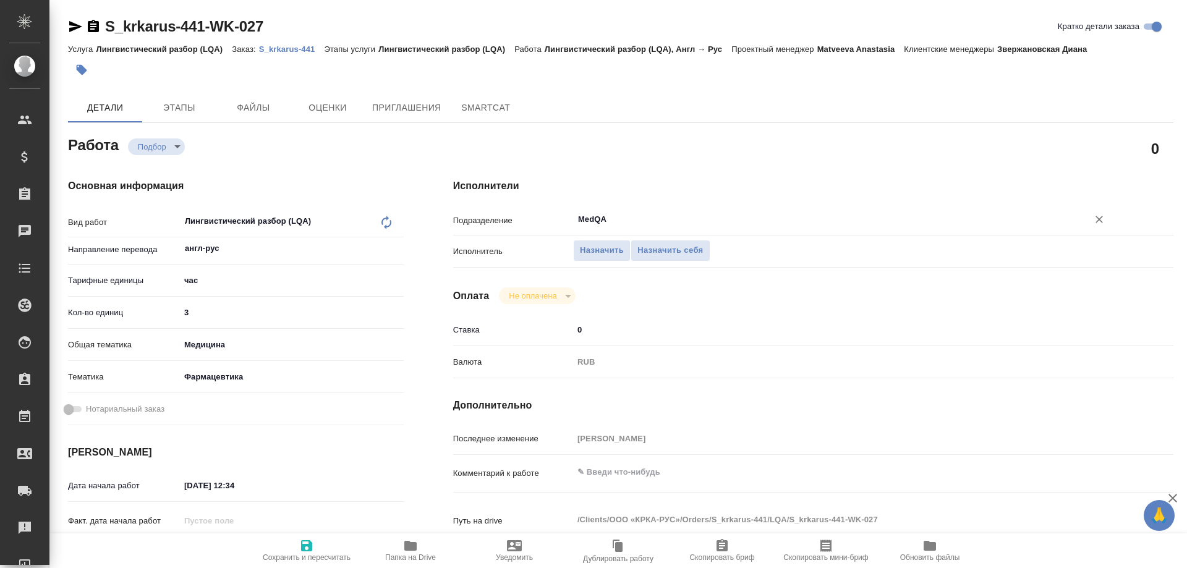
type textarea "x"
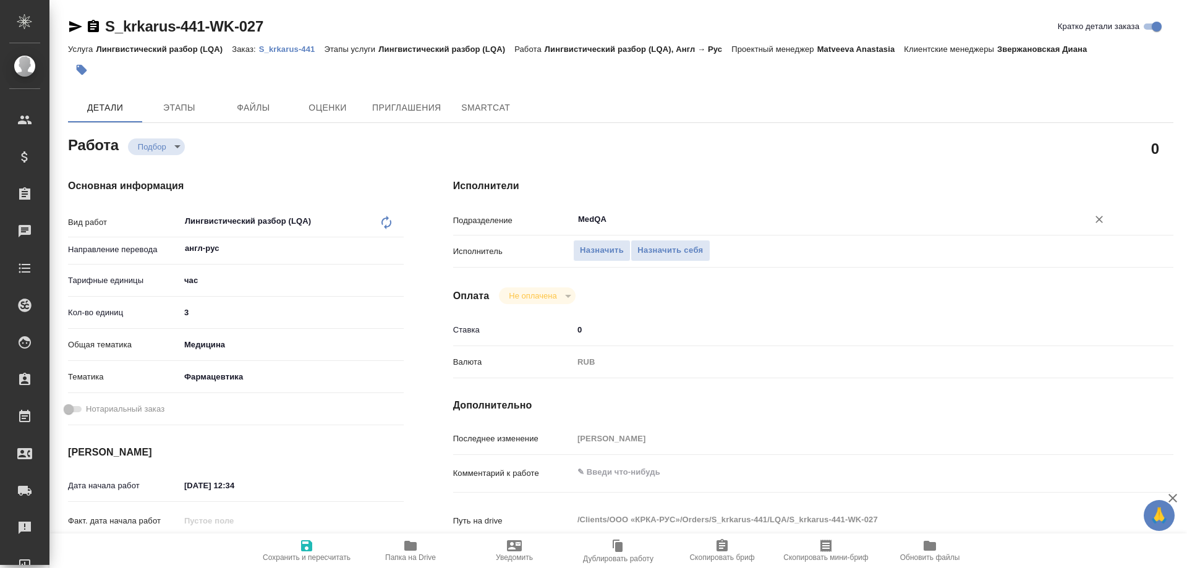
type textarea "x"
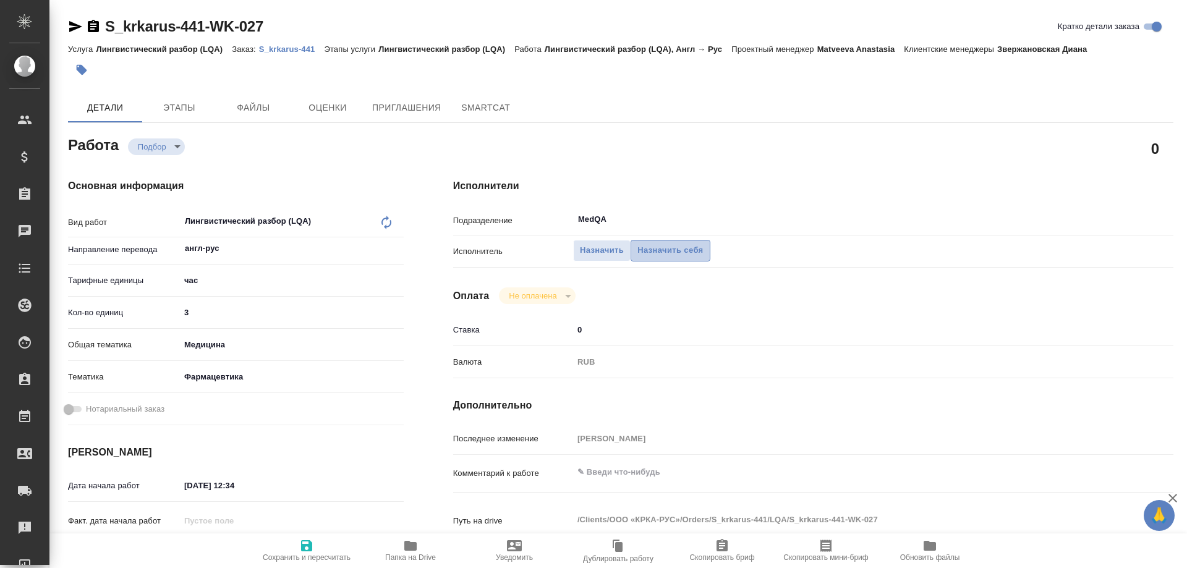
click at [682, 255] on span "Назначить себя" at bounding box center [671, 251] width 66 height 14
type textarea "x"
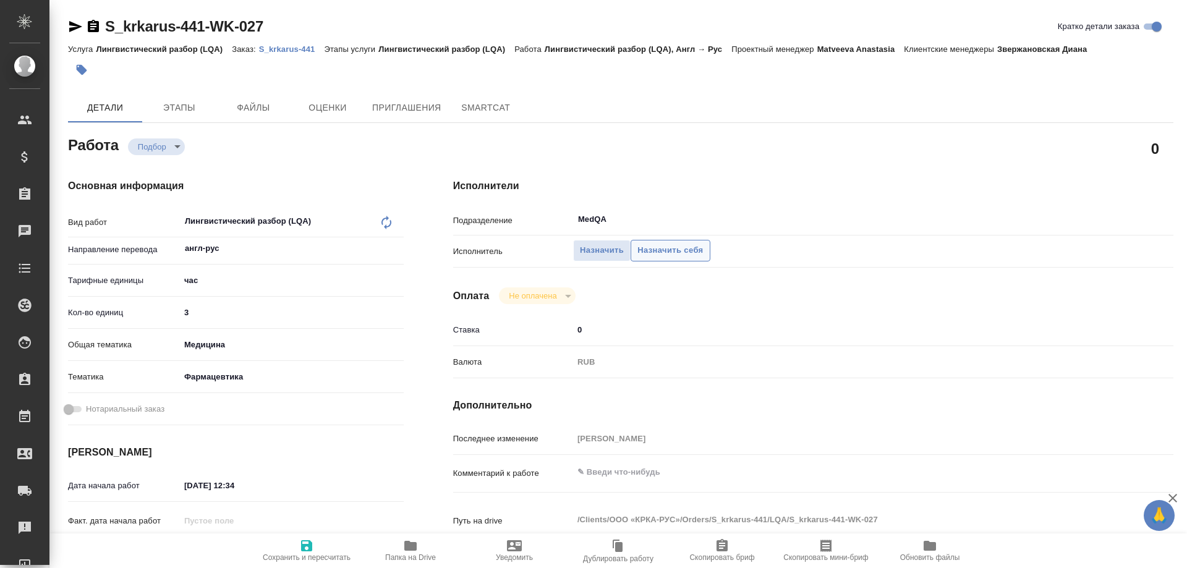
type textarea "x"
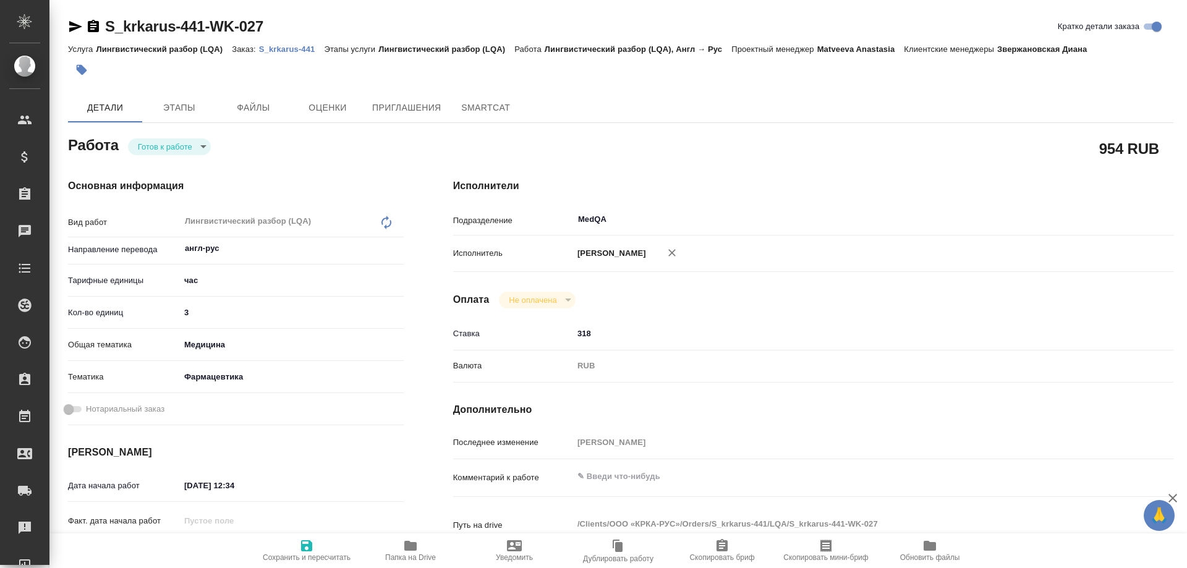
type textarea "x"
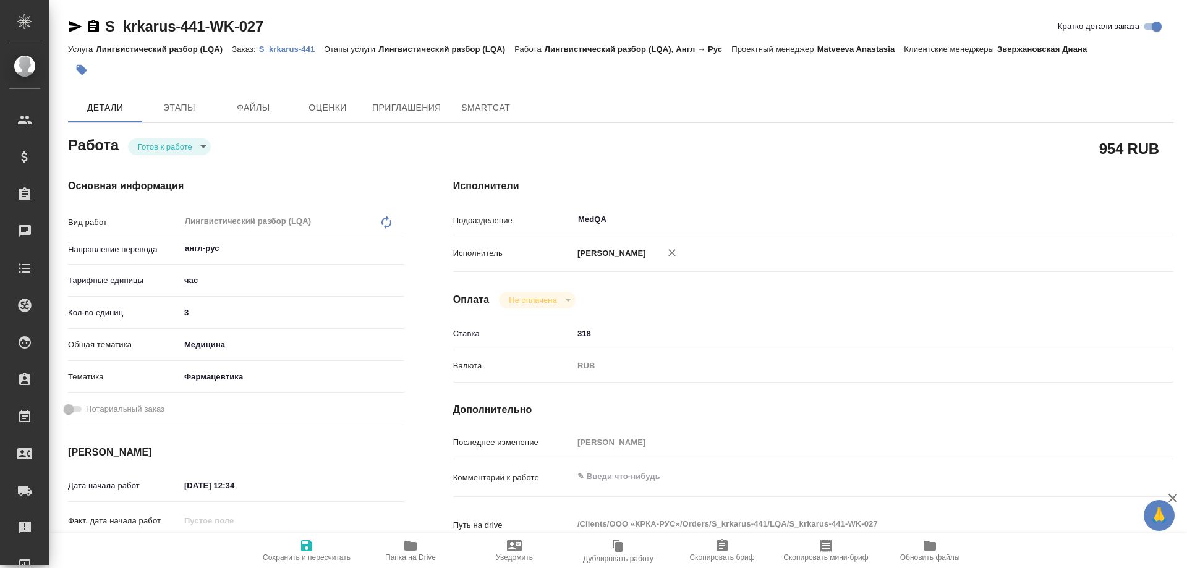
type textarea "x"
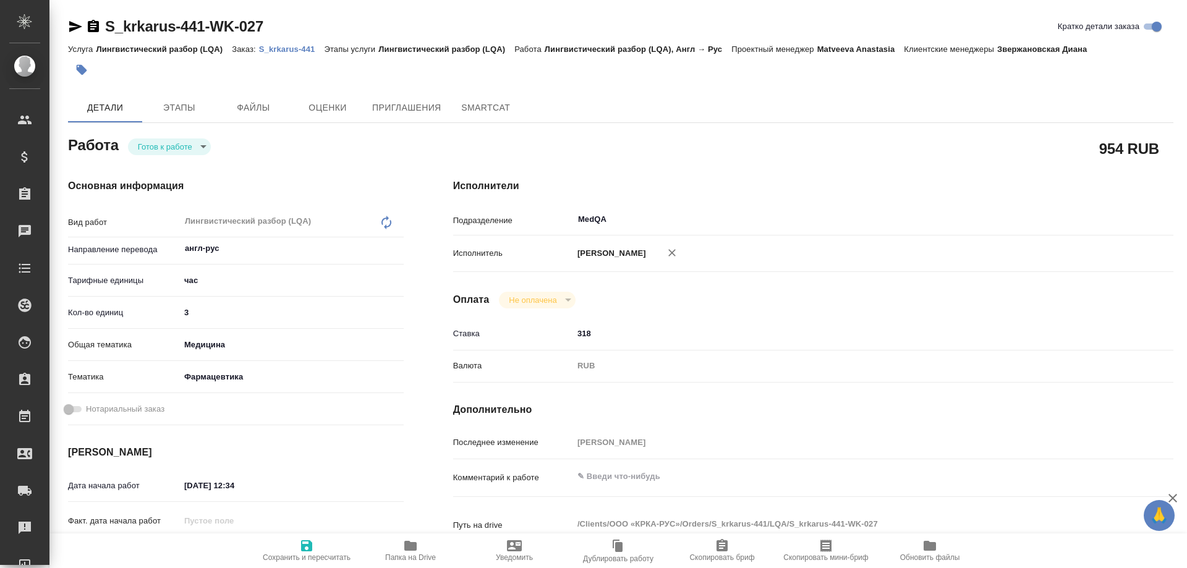
type textarea "x"
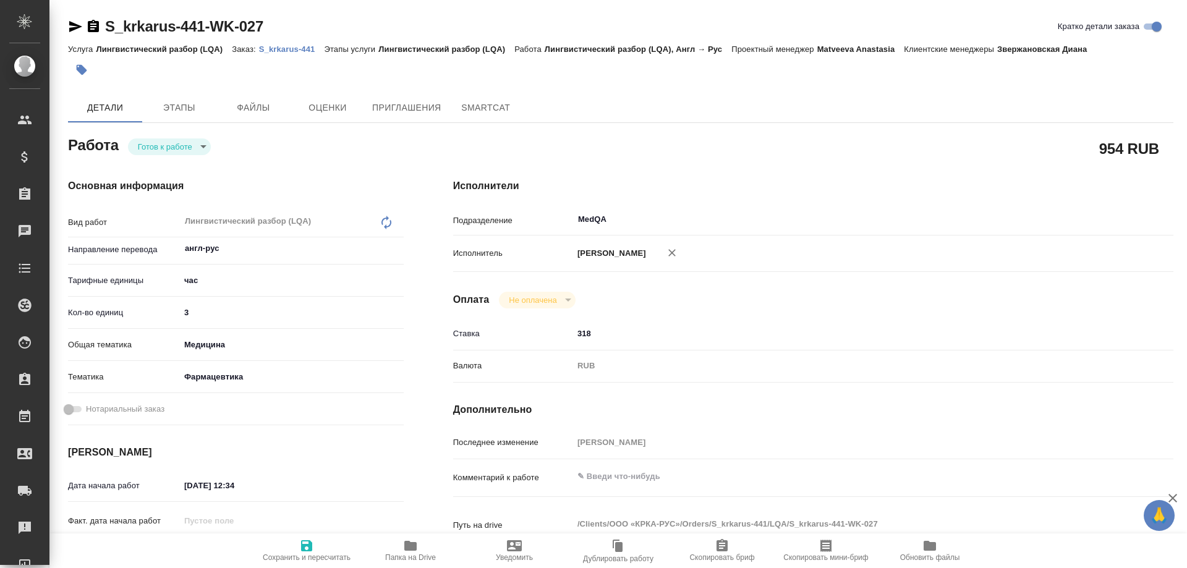
type textarea "x"
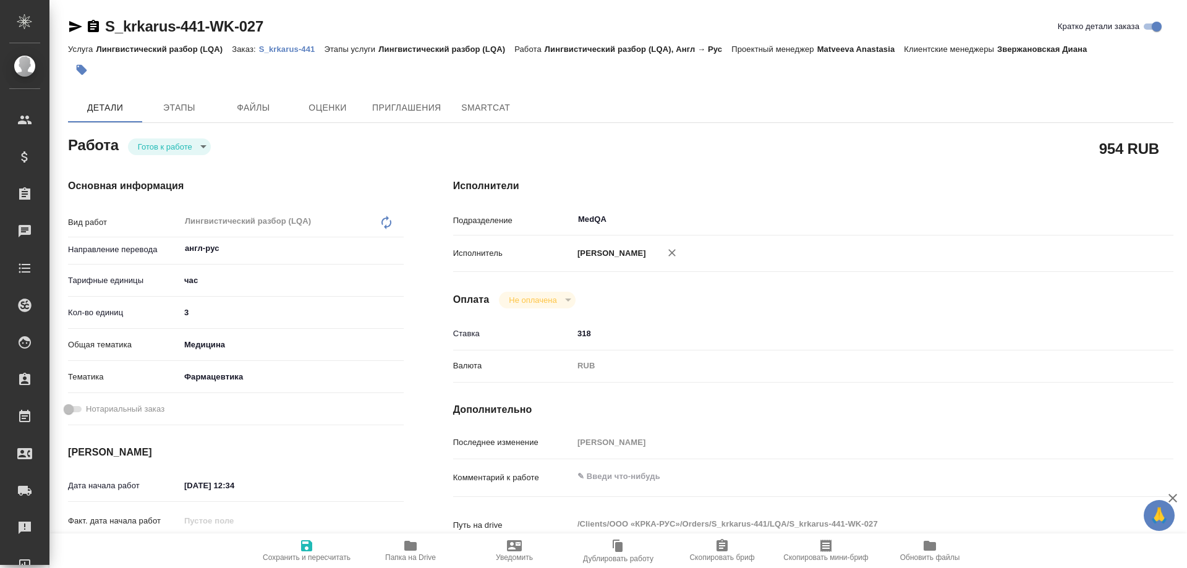
type textarea "x"
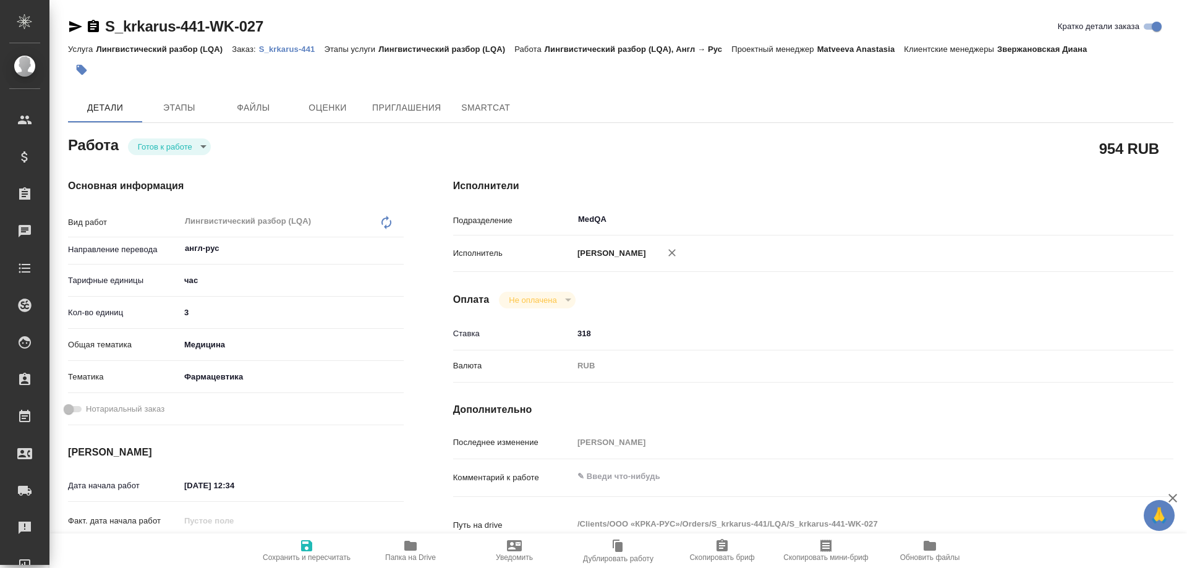
type textarea "x"
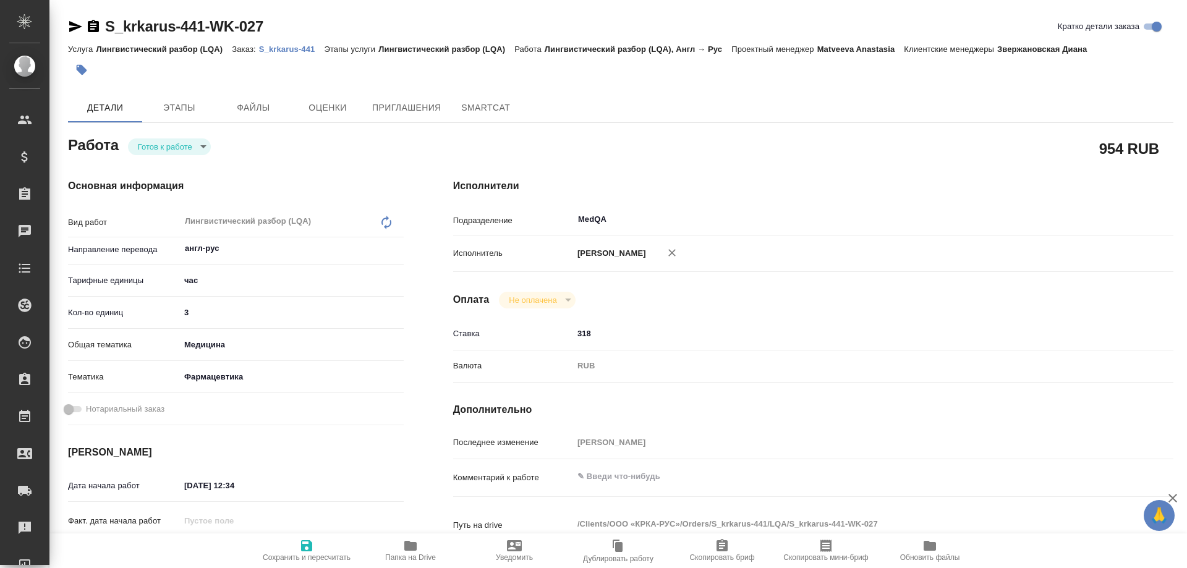
type textarea "x"
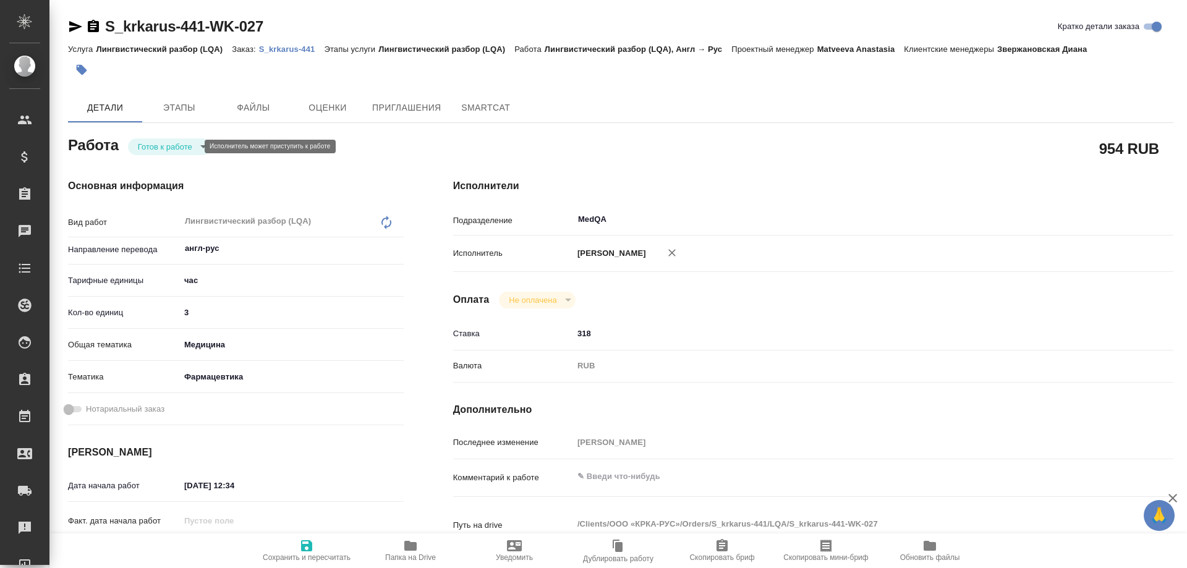
click at [182, 150] on body "🙏 .cls-1 fill:#fff; AWATERA [PERSON_NAME] Спецификации Заказы Чаты Todo Проекты…" at bounding box center [593, 284] width 1187 height 568
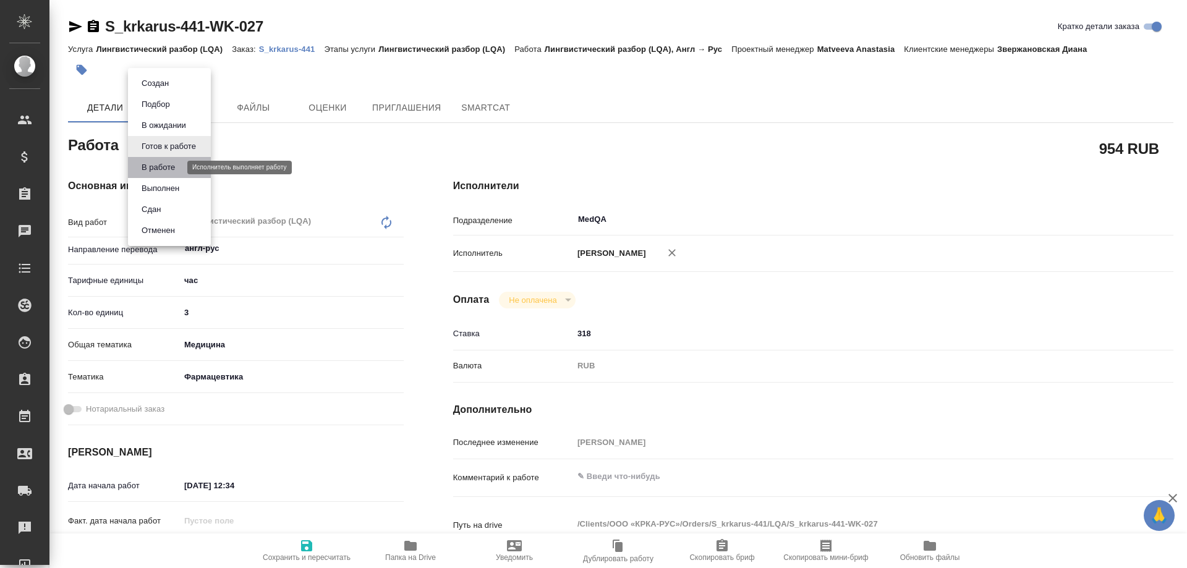
click at [169, 167] on button "В работе" at bounding box center [158, 168] width 41 height 14
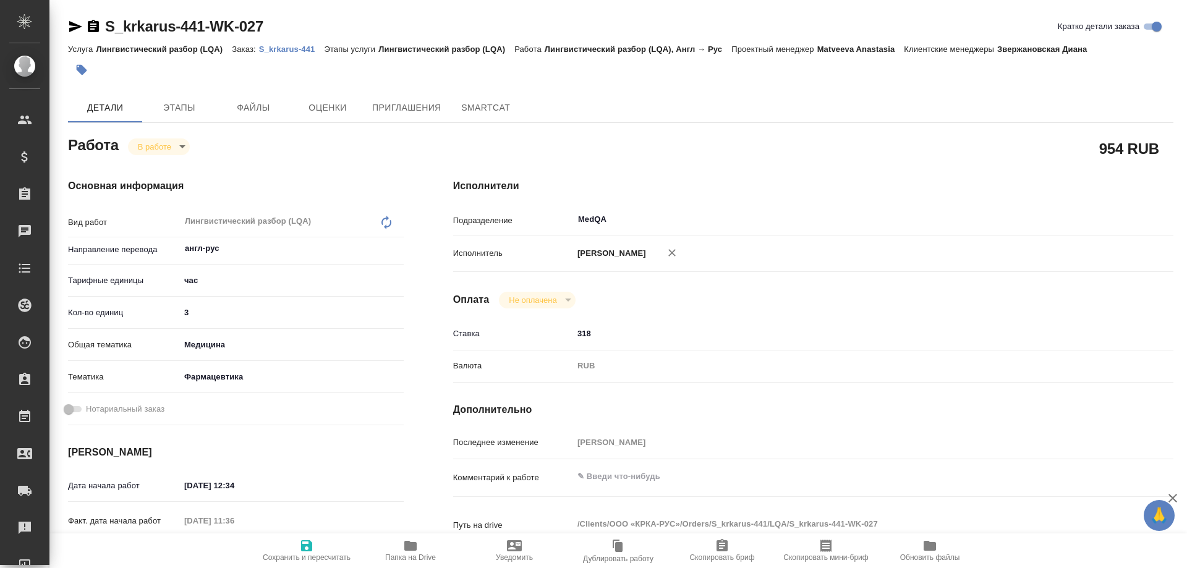
type textarea "x"
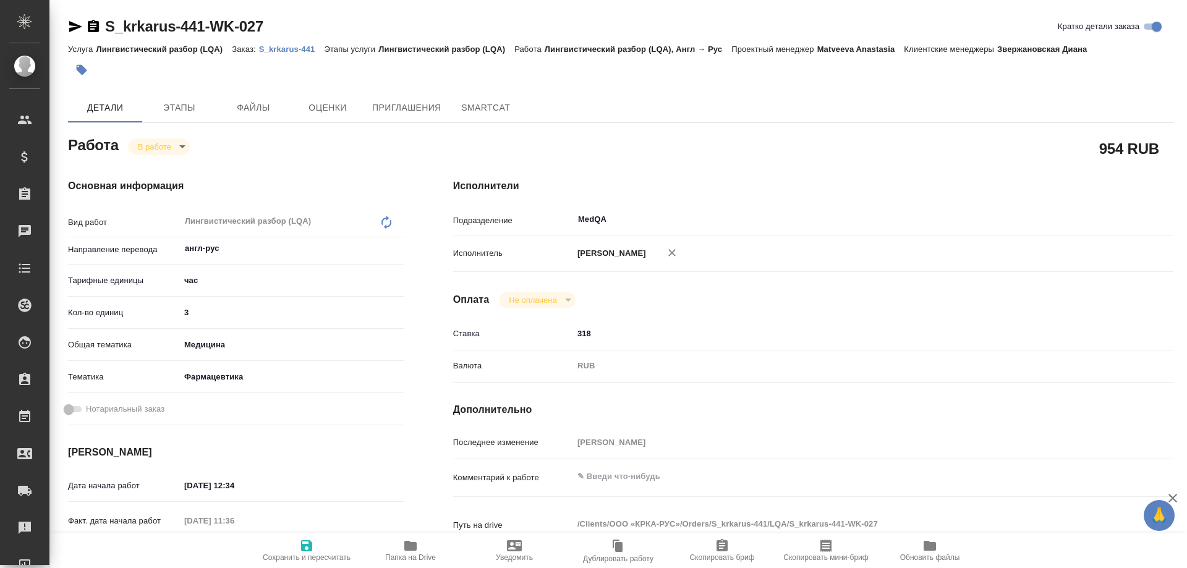
type textarea "x"
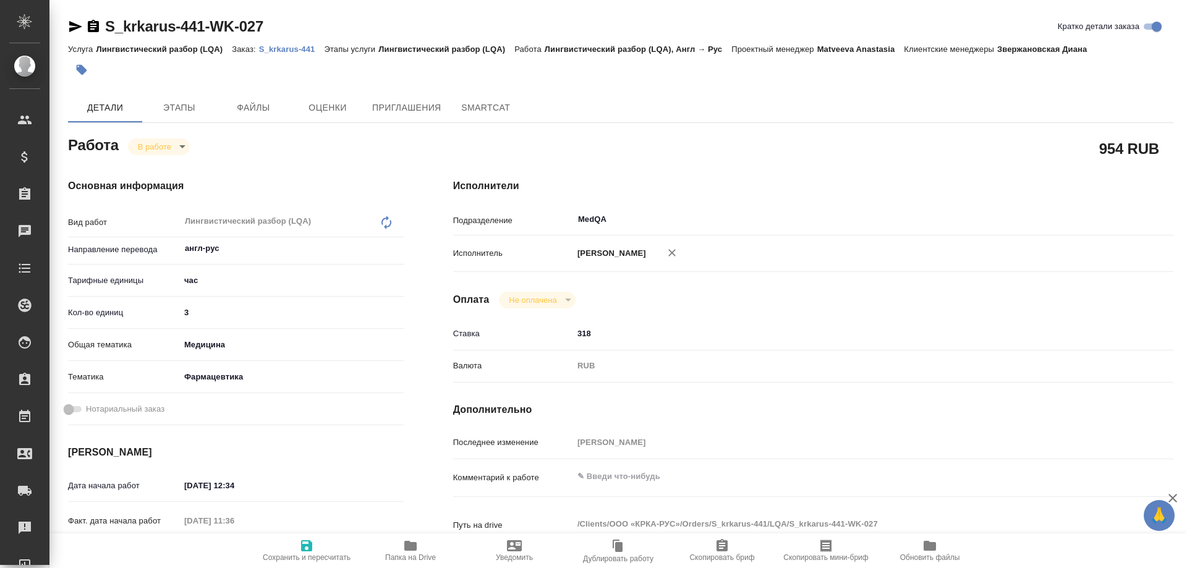
type textarea "x"
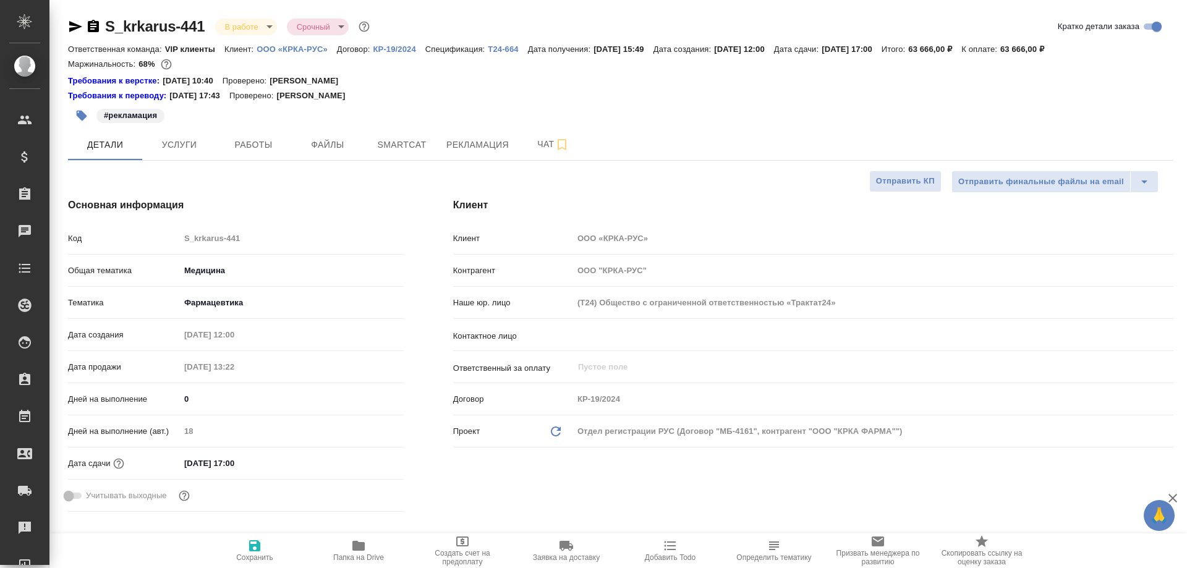
select select "RU"
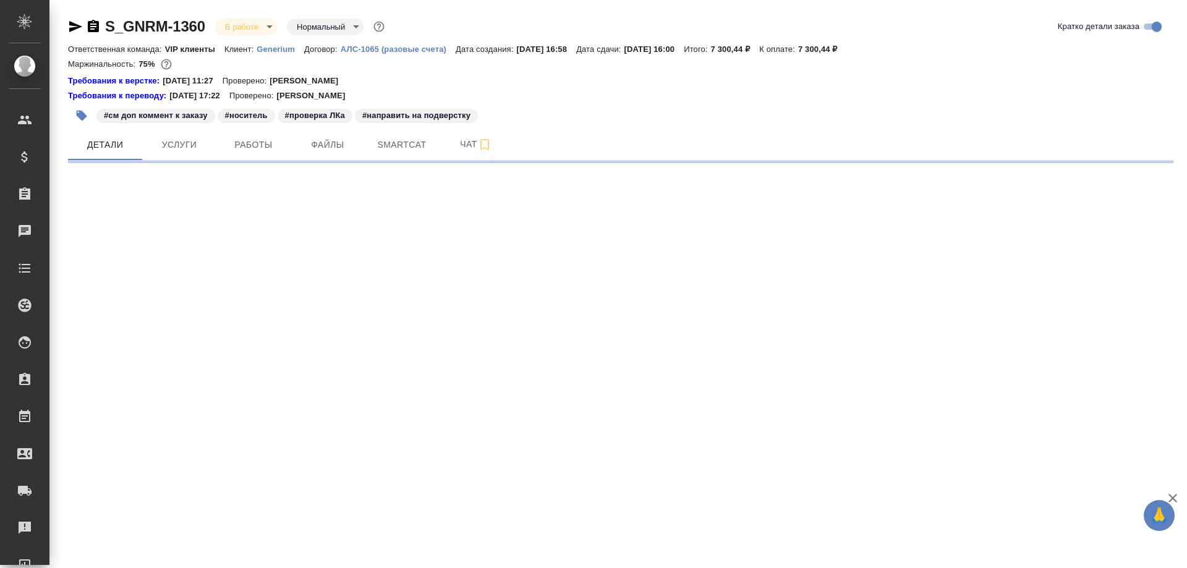
select select "RU"
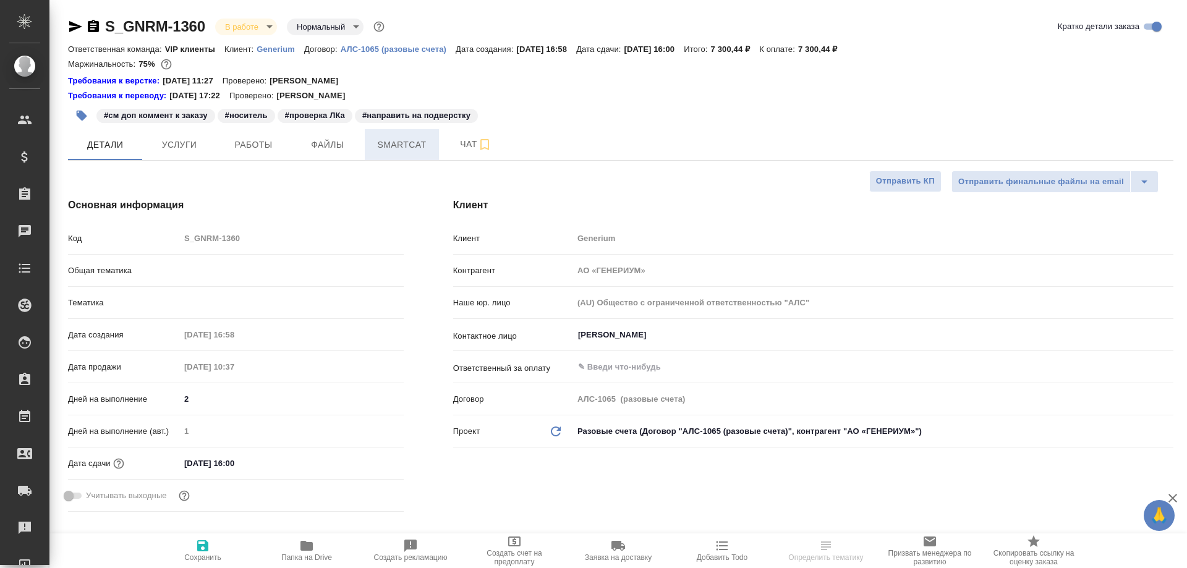
type textarea "x"
type input "VIP клиенты"
click at [393, 150] on span "Smartcat" at bounding box center [401, 144] width 59 height 15
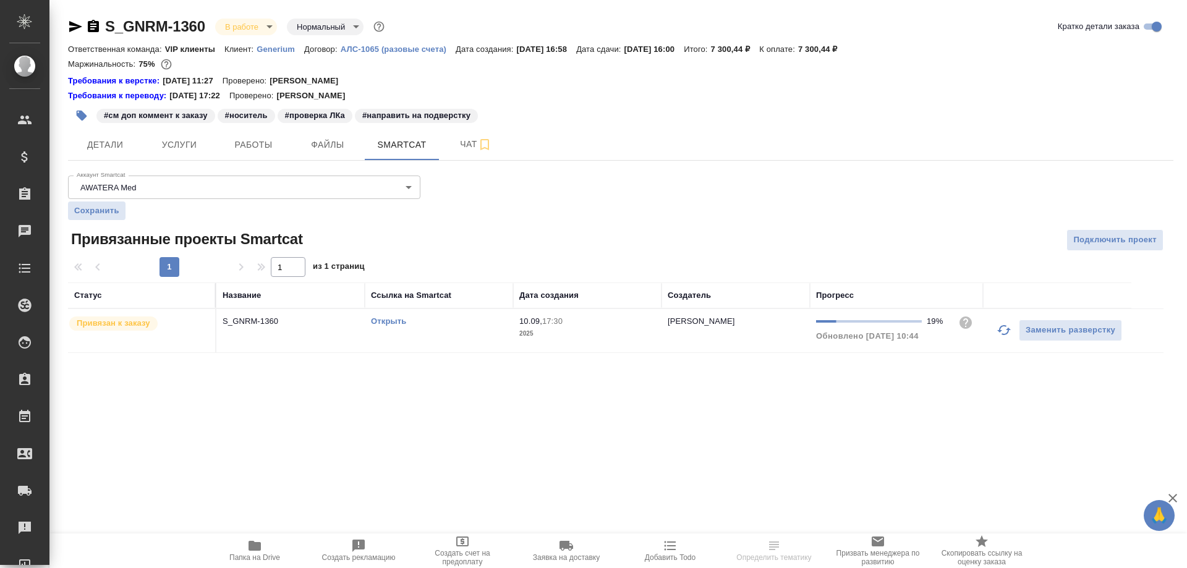
click at [390, 325] on link "Открыть" at bounding box center [388, 321] width 35 height 9
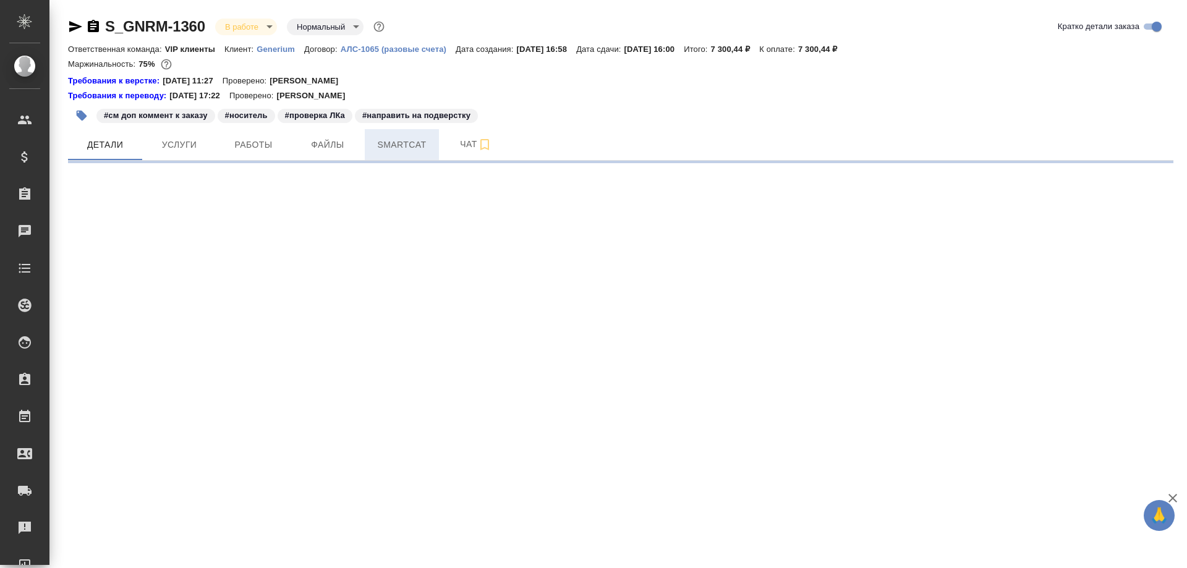
select select "RU"
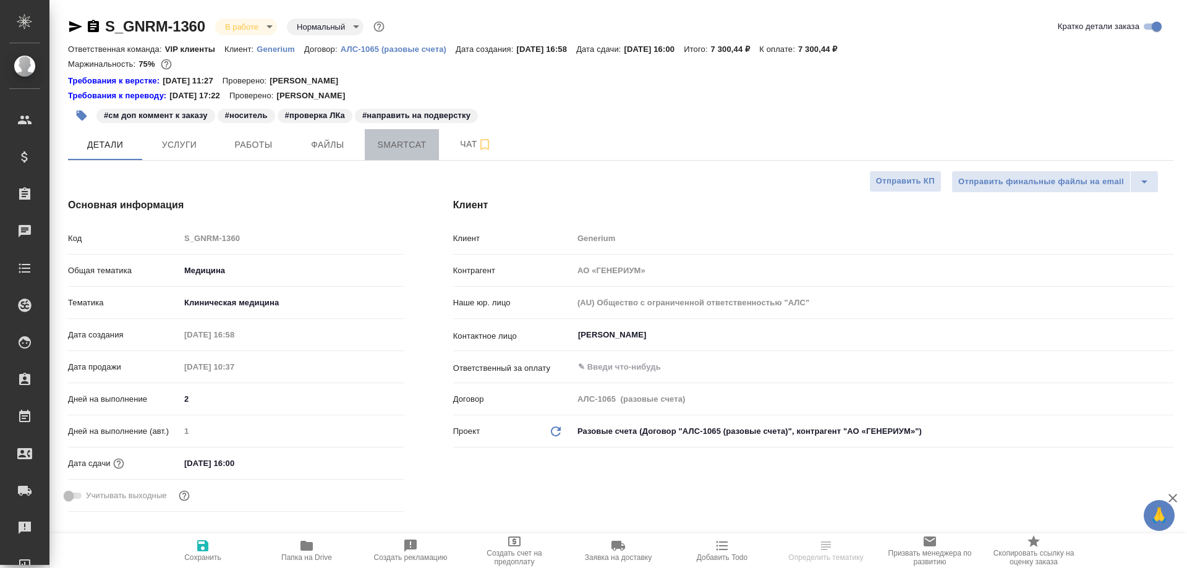
click at [395, 145] on span "Smartcat" at bounding box center [401, 144] width 59 height 15
type textarea "x"
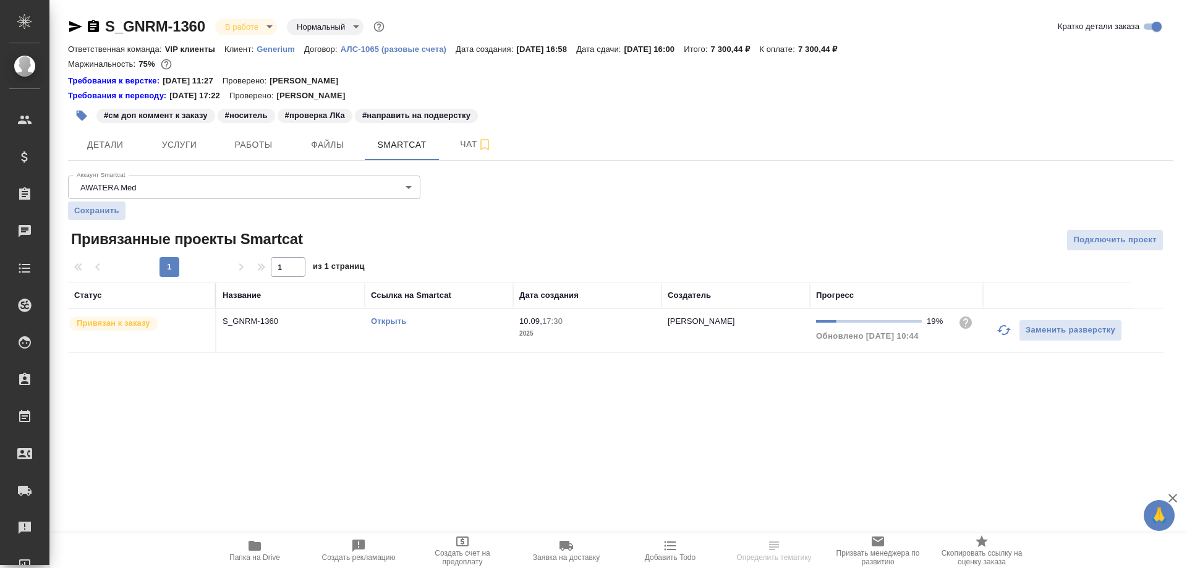
click at [382, 322] on link "Открыть" at bounding box center [388, 321] width 35 height 9
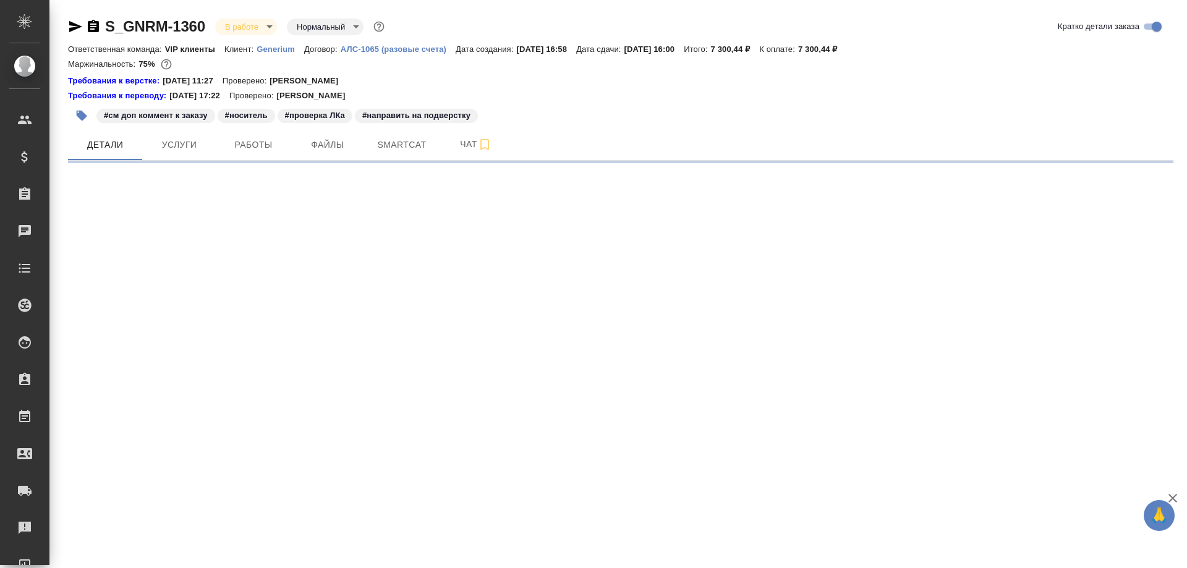
select select "RU"
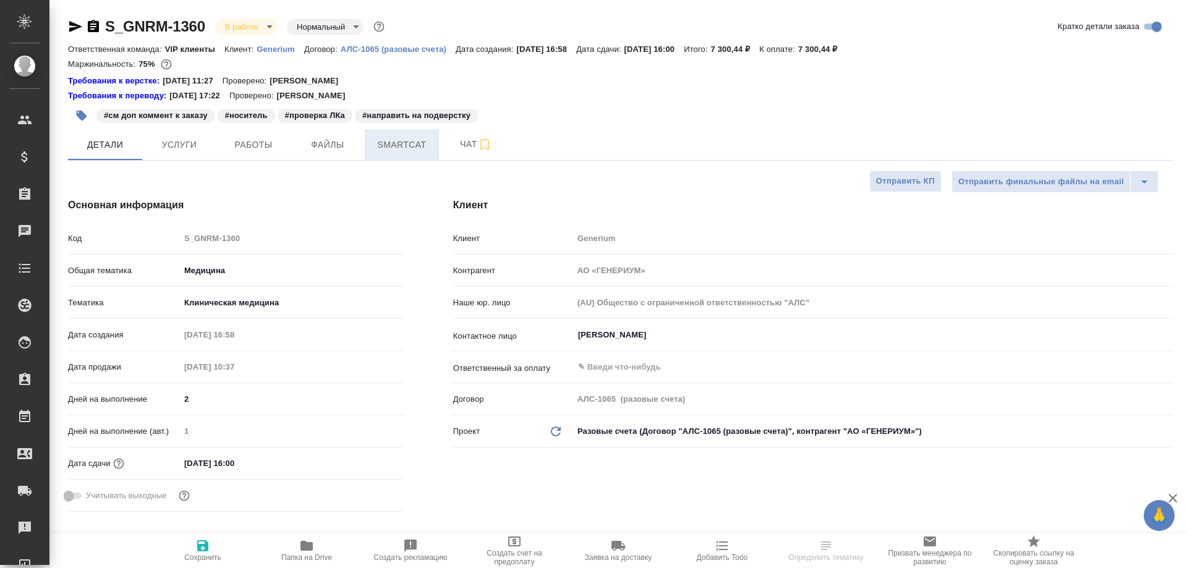
type textarea "x"
type input "[PERSON_NAME]"
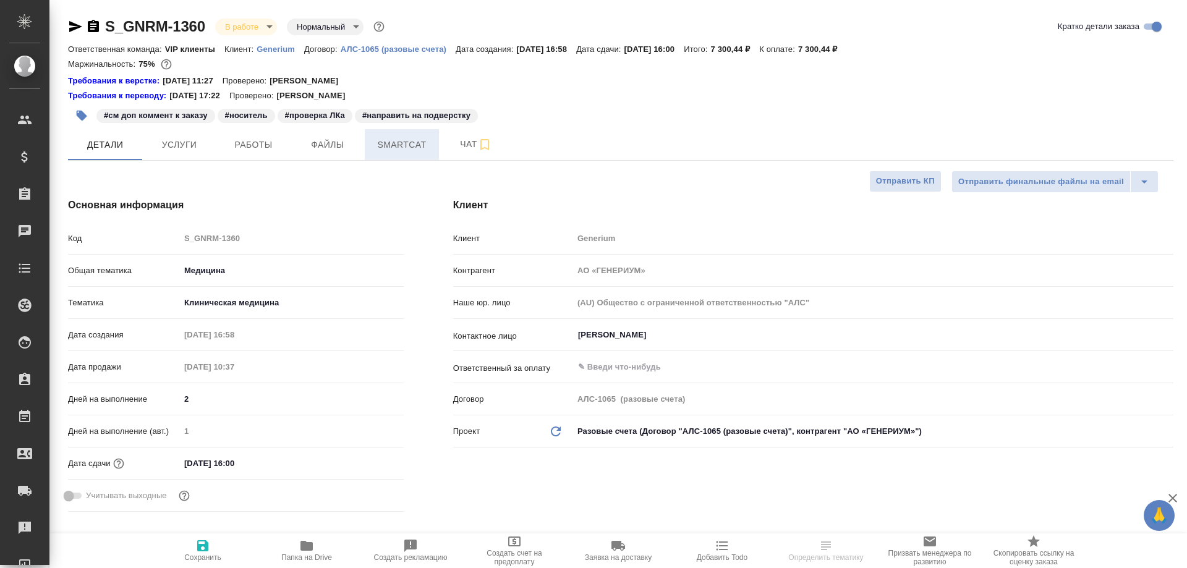
click at [399, 143] on span "Smartcat" at bounding box center [401, 144] width 59 height 15
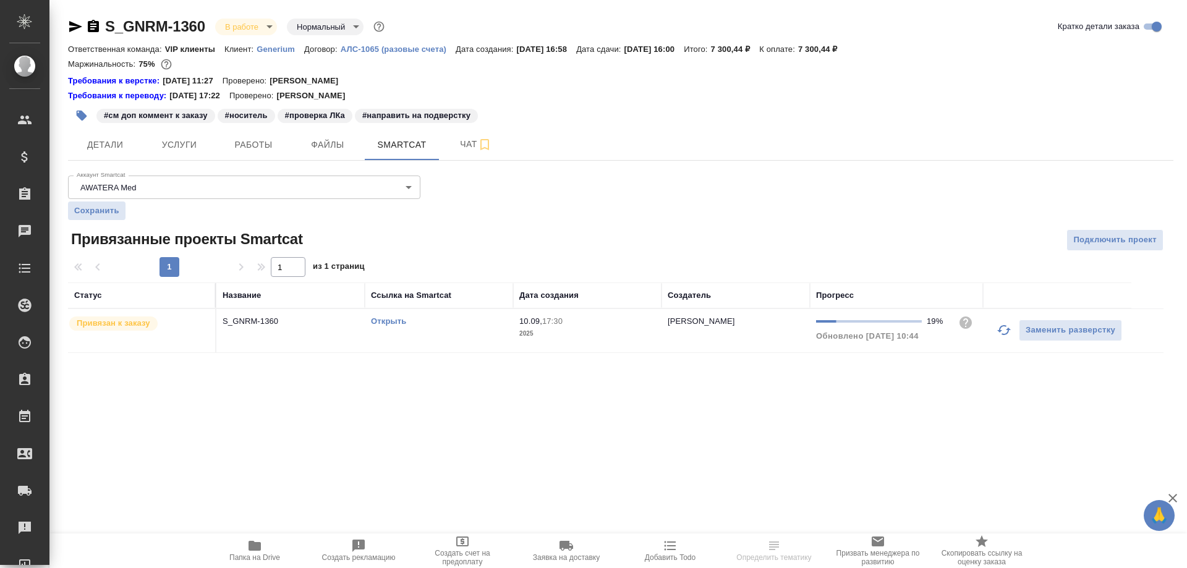
click at [385, 322] on link "Открыть" at bounding box center [388, 321] width 35 height 9
click at [94, 22] on icon "button" at bounding box center [93, 26] width 11 height 12
click at [239, 142] on span "Работы" at bounding box center [253, 144] width 59 height 15
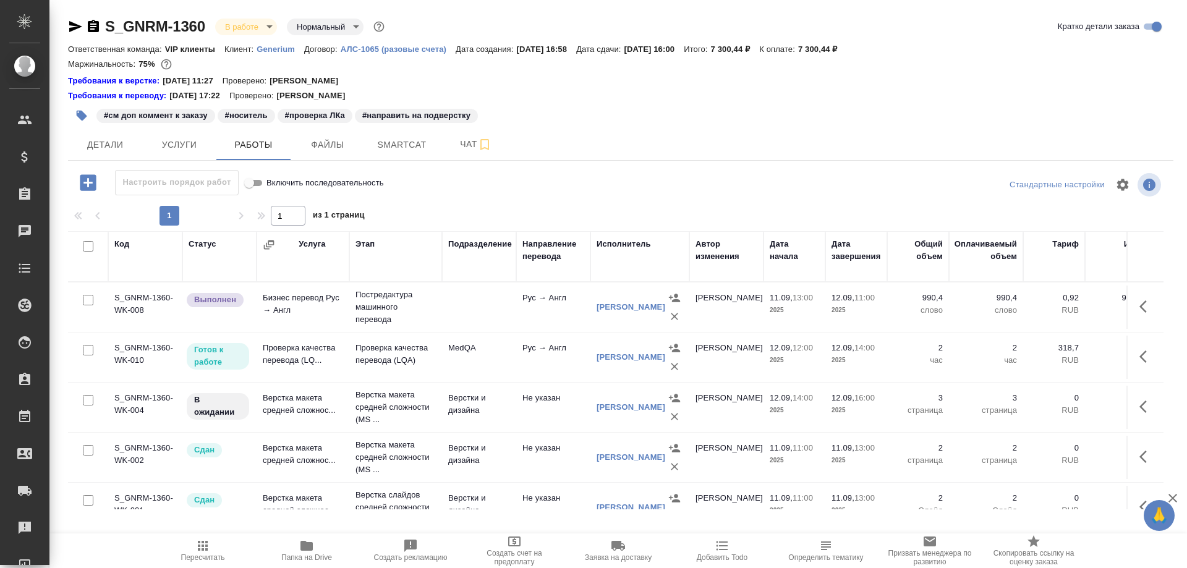
click at [278, 355] on td "Проверка качества перевода (LQ..." at bounding box center [303, 357] width 93 height 43
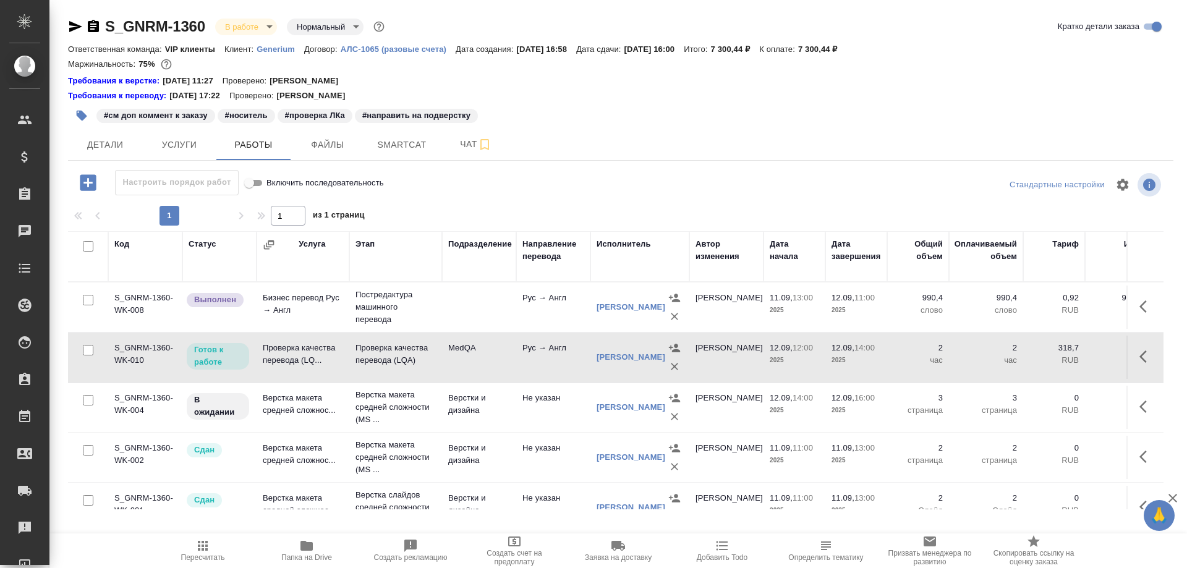
click at [278, 355] on td "Проверка качества перевода (LQ..." at bounding box center [303, 357] width 93 height 43
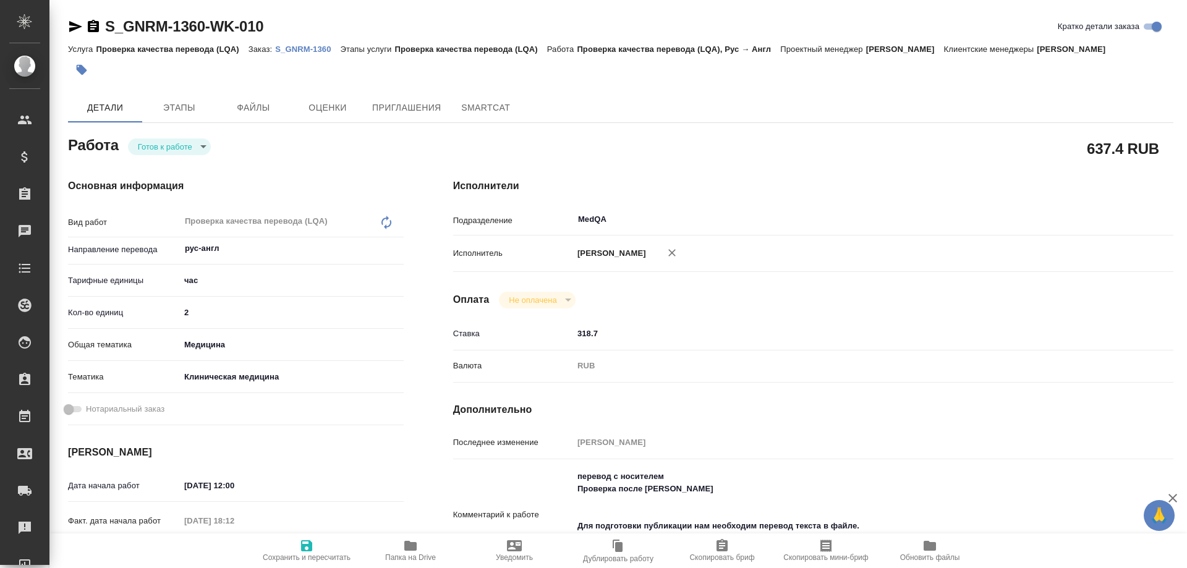
type textarea "x"
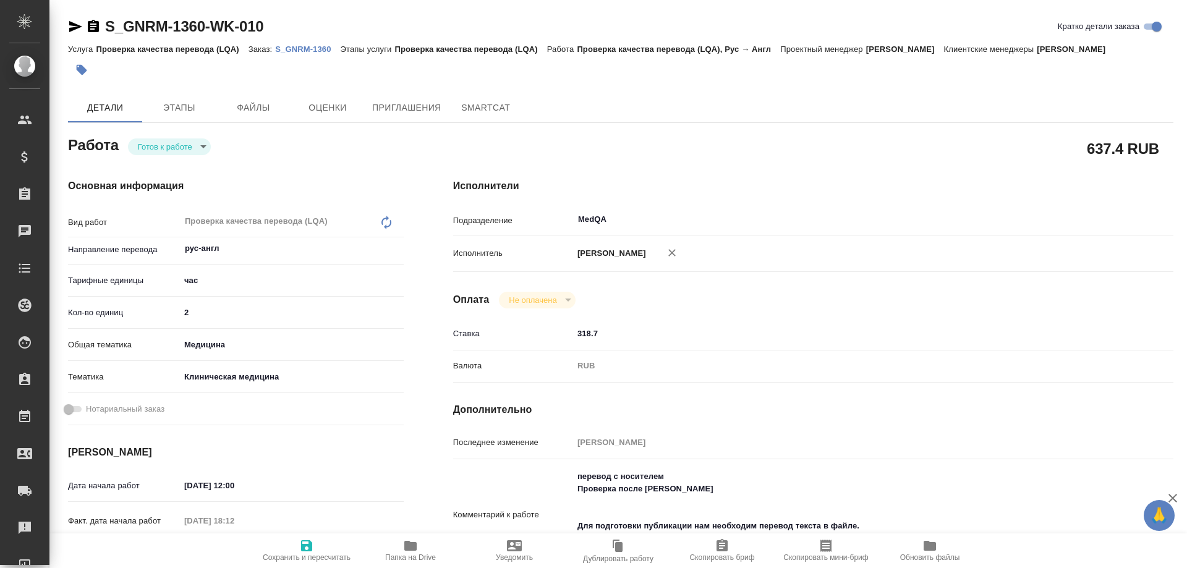
type textarea "x"
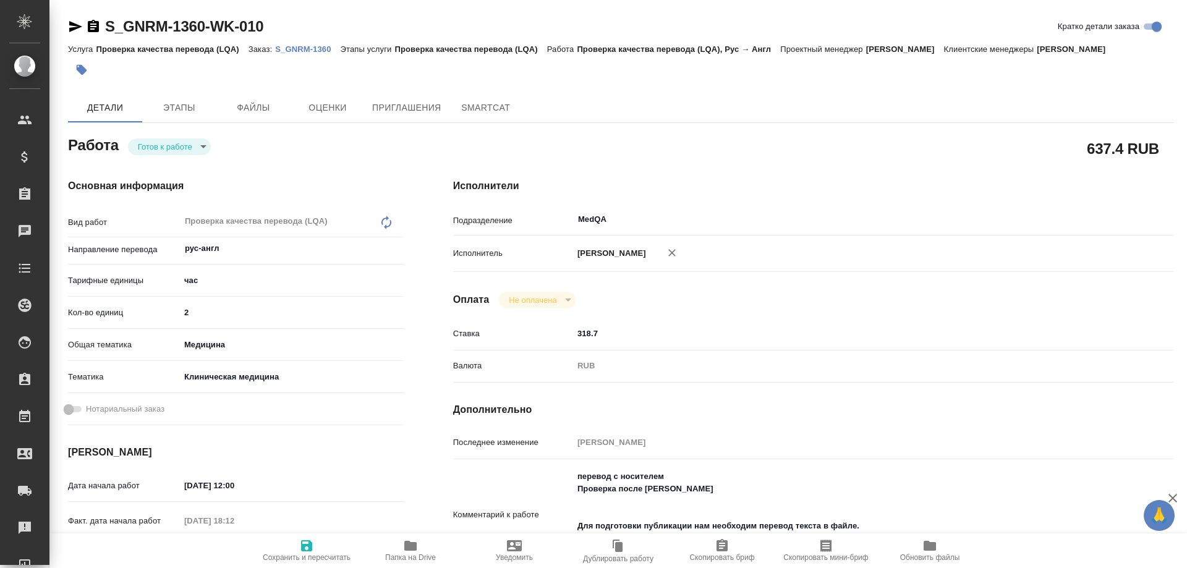
type textarea "x"
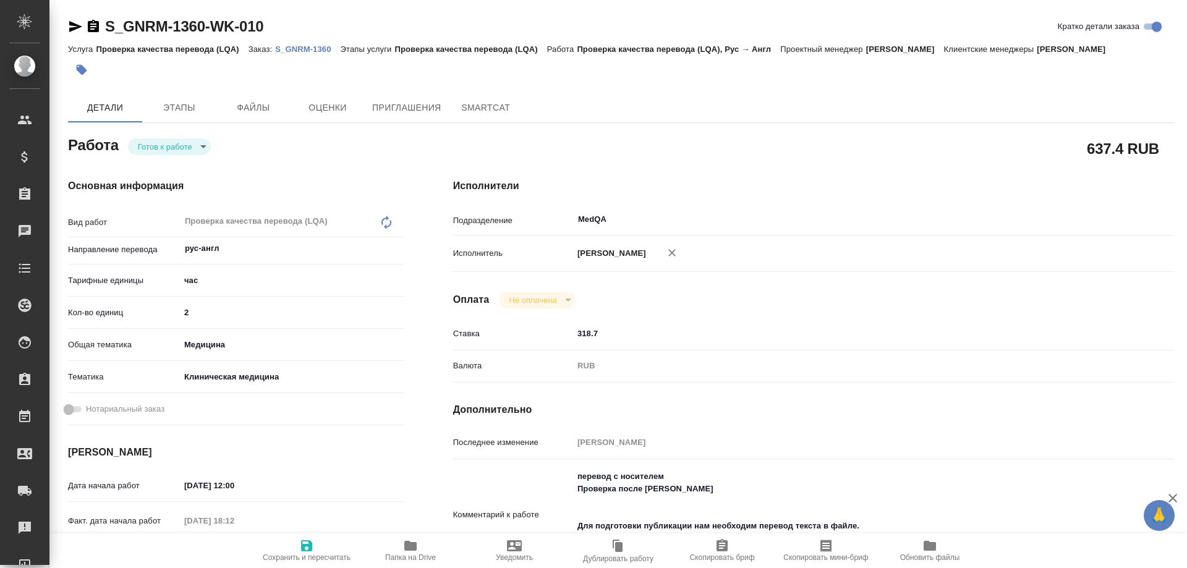
type textarea "x"
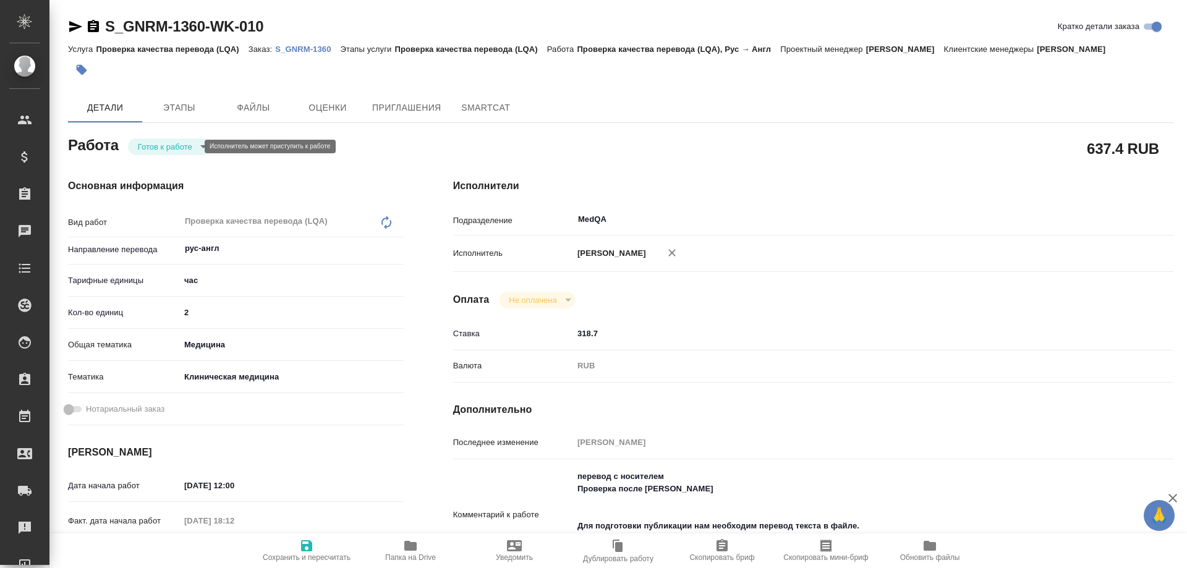
type textarea "x"
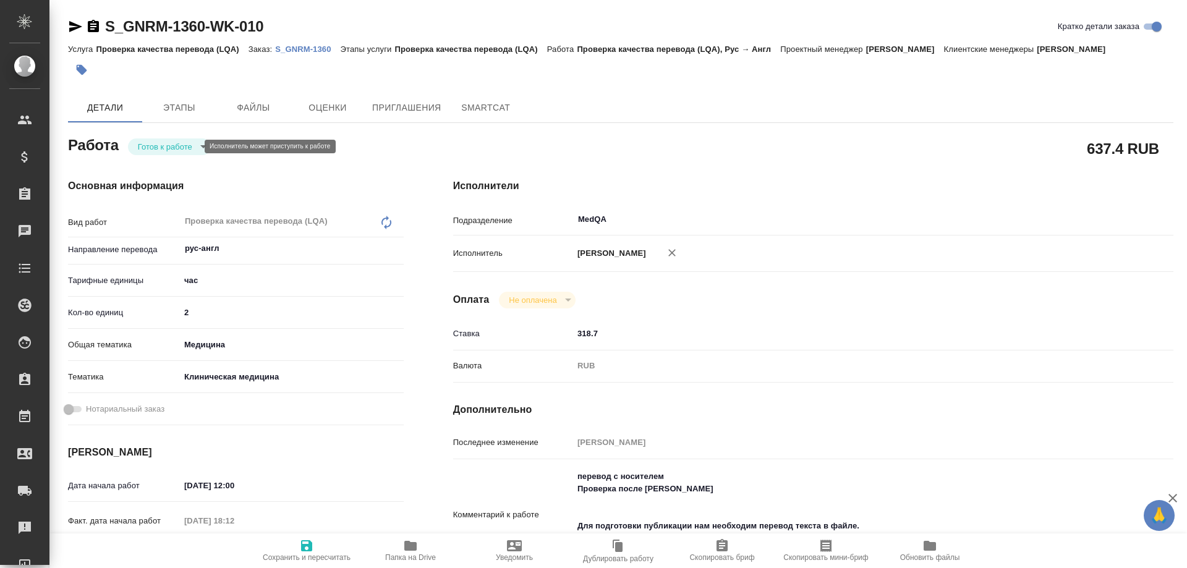
type textarea "x"
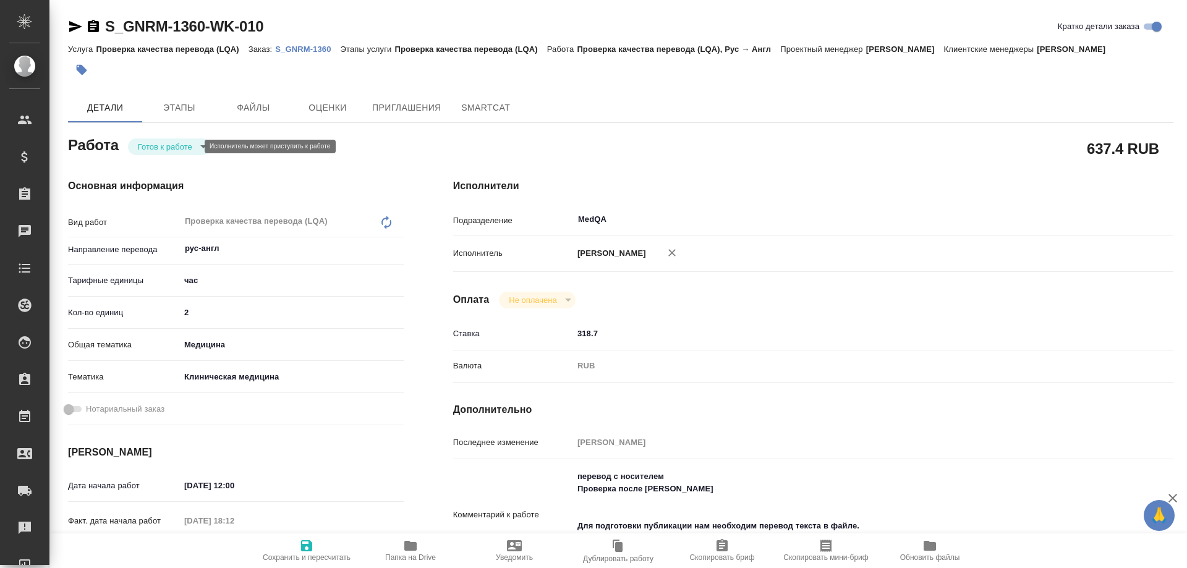
click at [190, 145] on body "🙏 .cls-1 fill:#fff; AWATERA [PERSON_NAME] Спецификации Заказы Чаты Todo Проекты…" at bounding box center [593, 284] width 1187 height 568
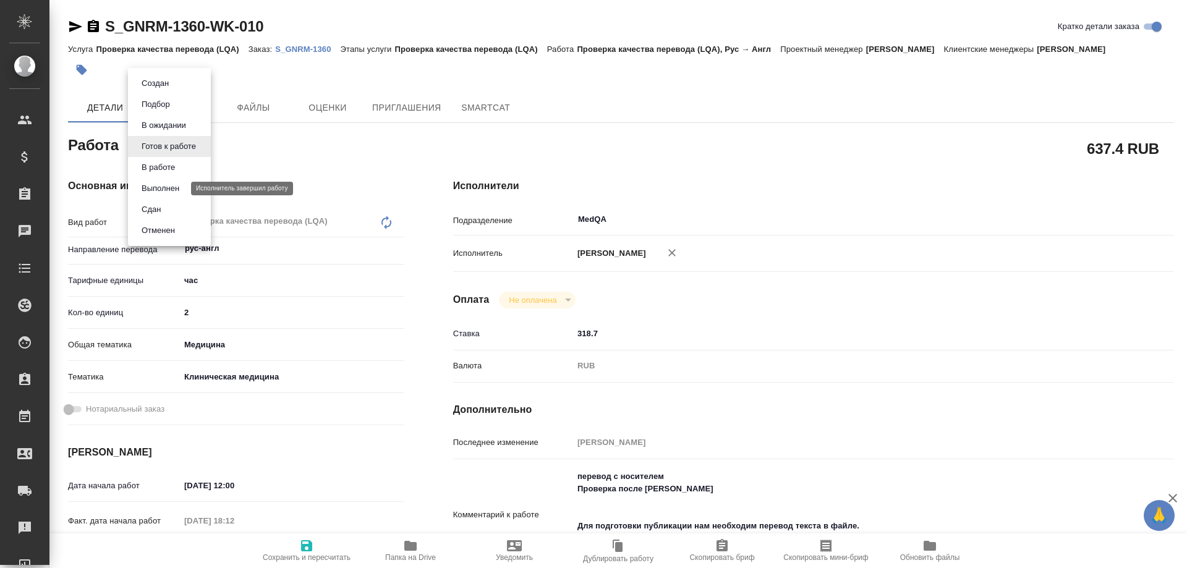
type textarea "x"
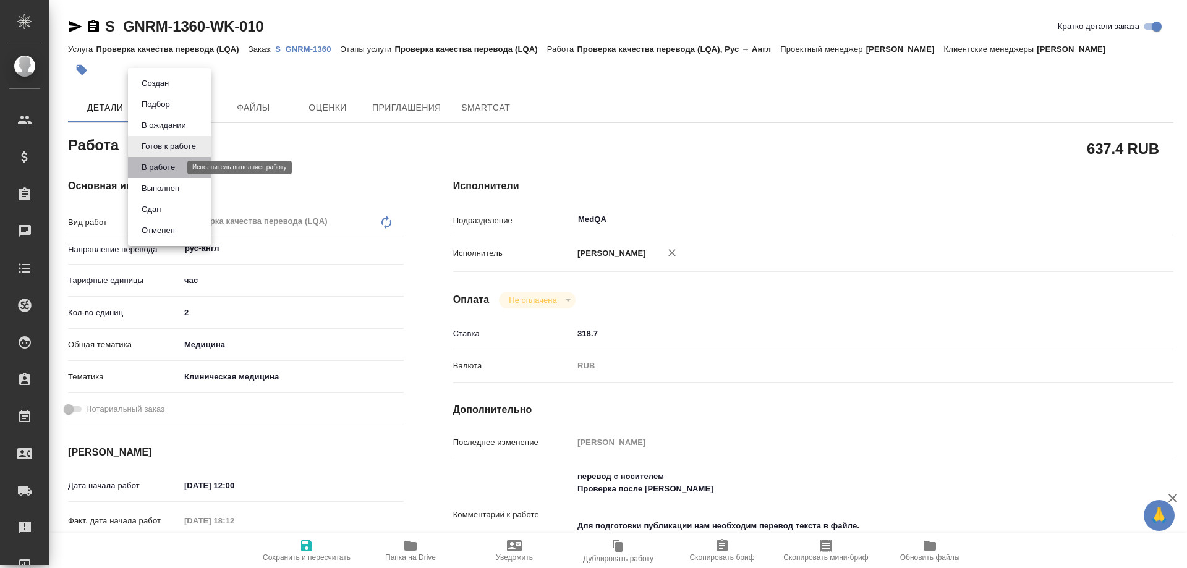
click at [158, 168] on button "В работе" at bounding box center [158, 168] width 41 height 14
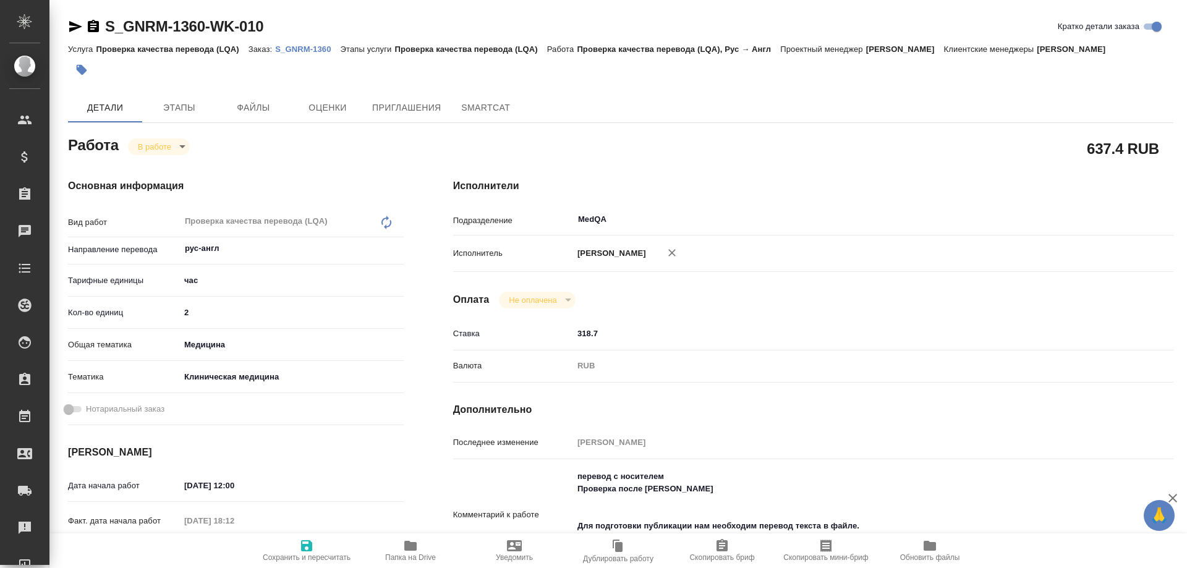
type textarea "x"
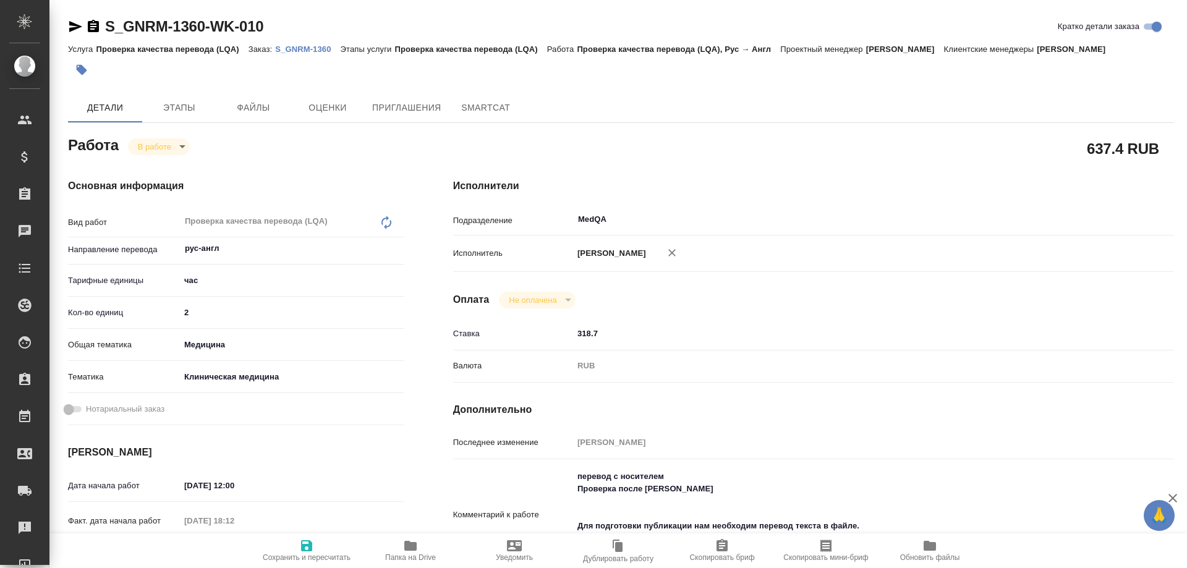
type textarea "x"
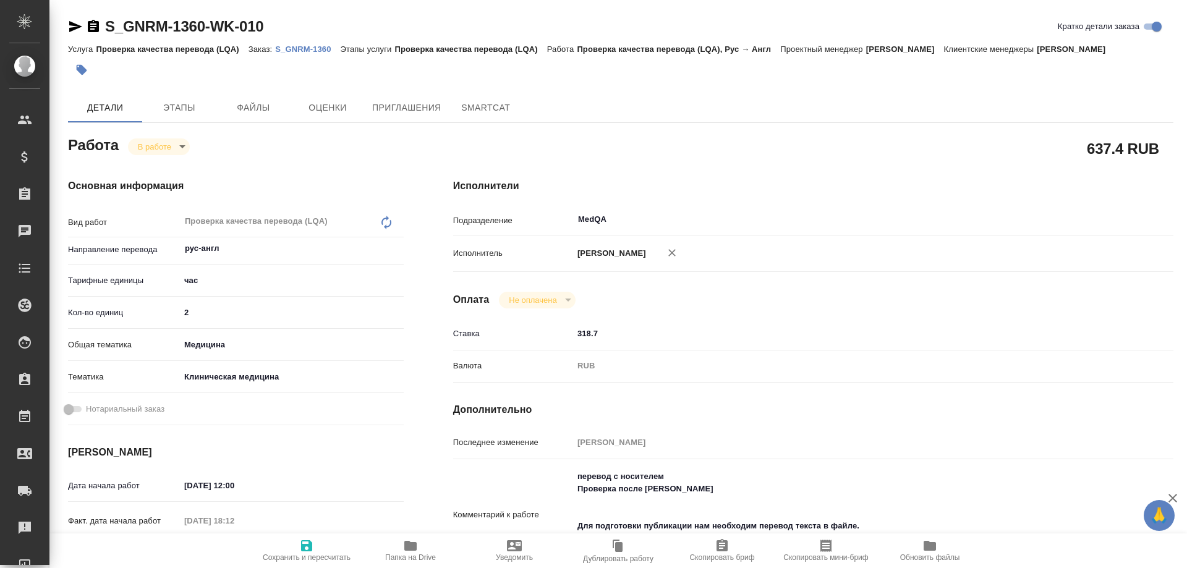
type textarea "x"
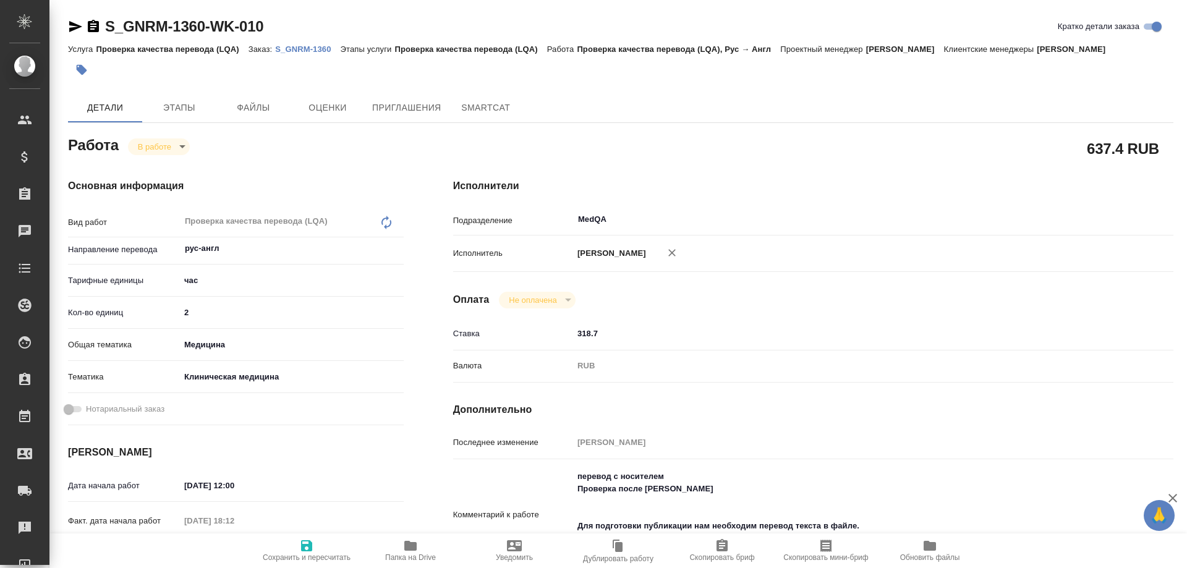
type textarea "x"
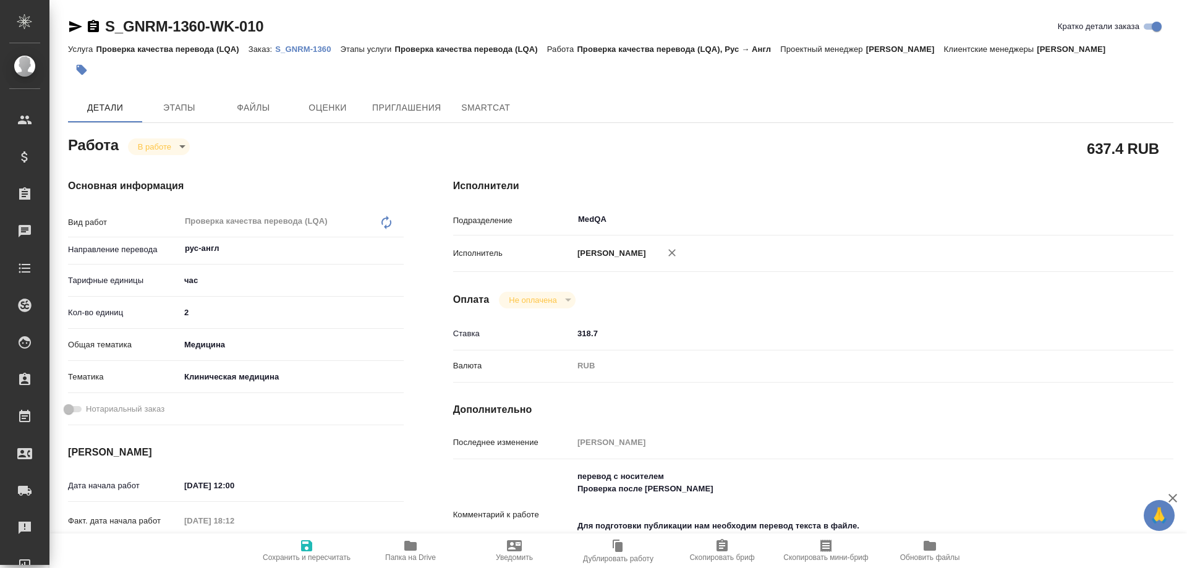
click at [416, 548] on icon "button" at bounding box center [410, 546] width 12 height 10
type textarea "x"
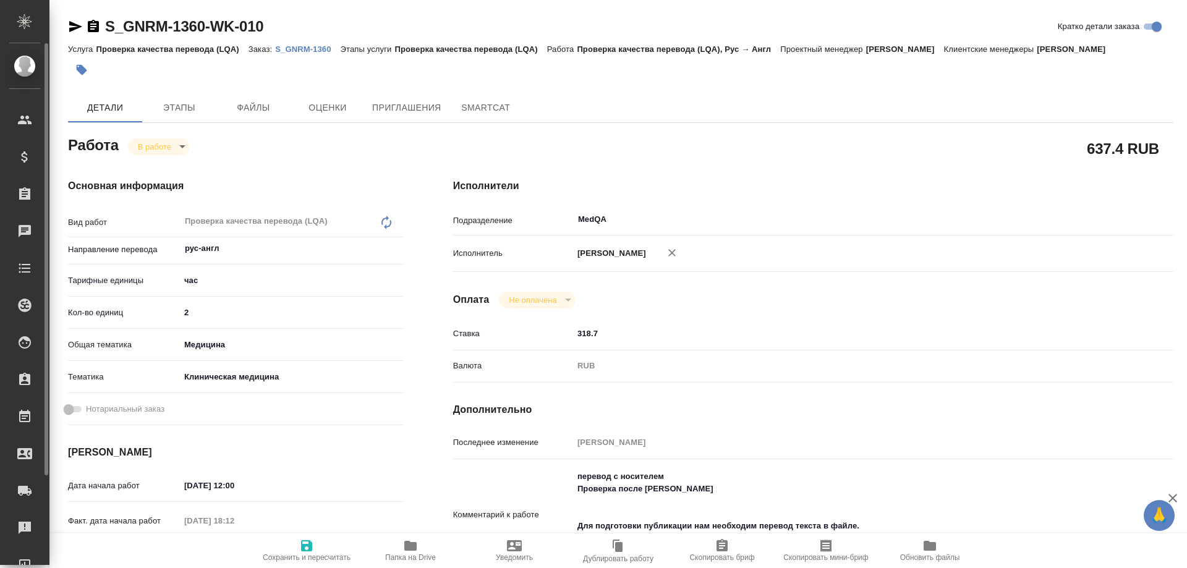
type textarea "x"
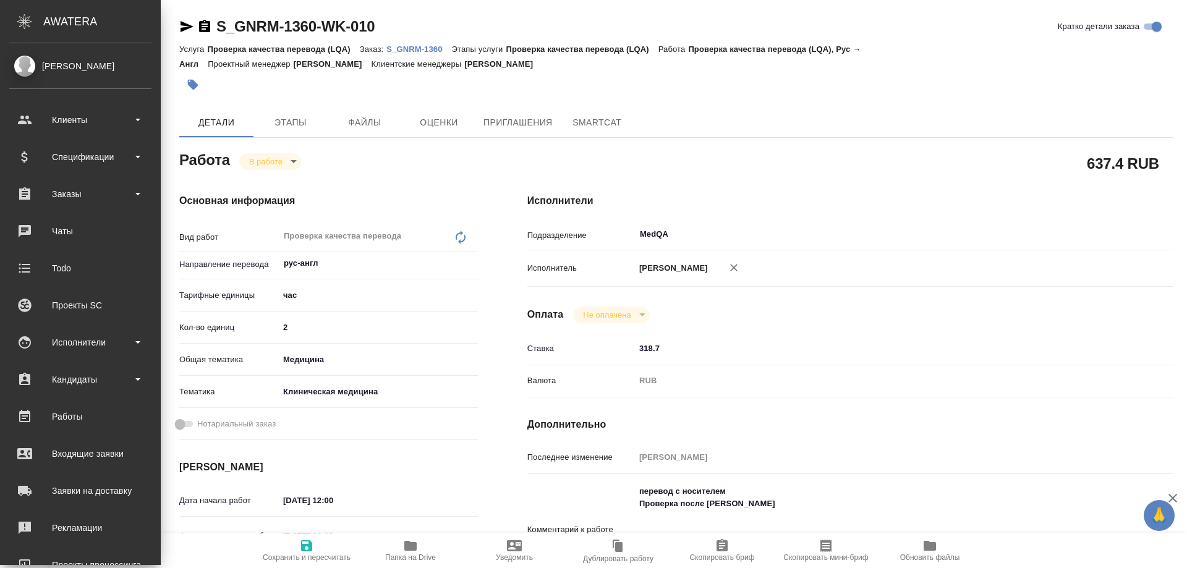
type textarea "x"
